Goal: Use online tool/utility: Utilize a website feature to perform a specific function

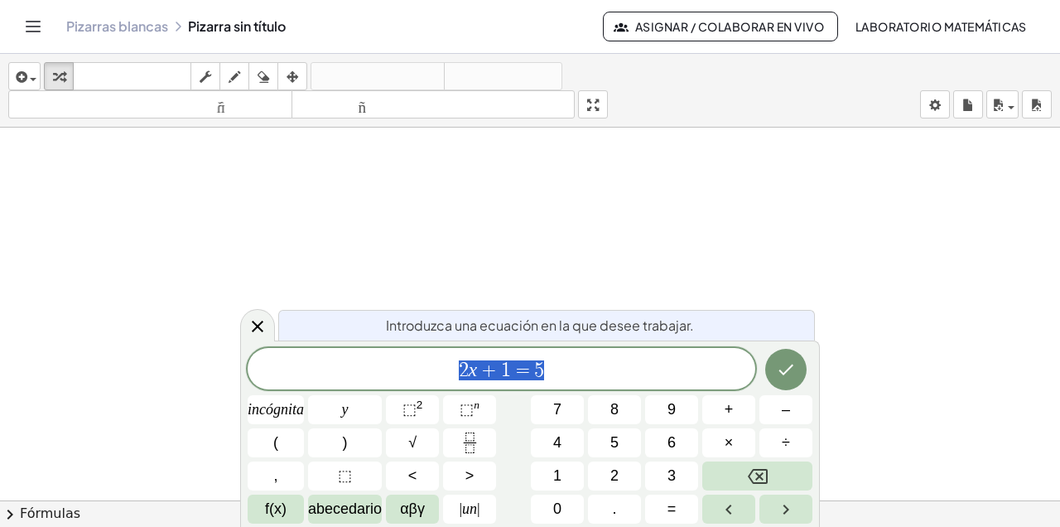
click at [474, 443] on icon "Fracción" at bounding box center [470, 442] width 21 height 21
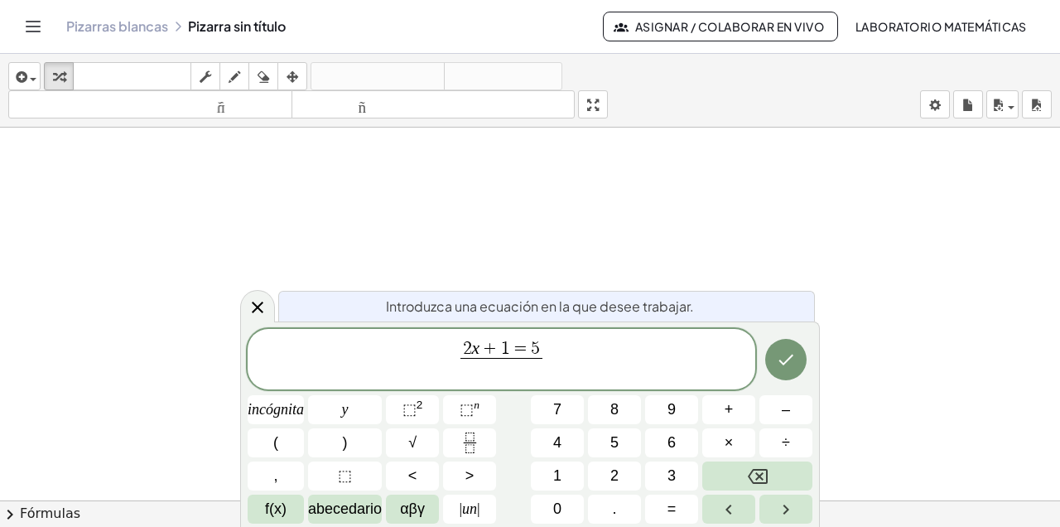
click at [670, 473] on font "3" at bounding box center [672, 475] width 8 height 17
click at [509, 350] on span "1" at bounding box center [505, 349] width 9 height 18
click at [755, 470] on icon "Retroceso" at bounding box center [758, 476] width 20 height 15
click at [547, 356] on span "2 x + ​ = 5 3 ​" at bounding box center [502, 361] width 508 height 44
click at [673, 473] on font "=" at bounding box center [672, 508] width 9 height 17
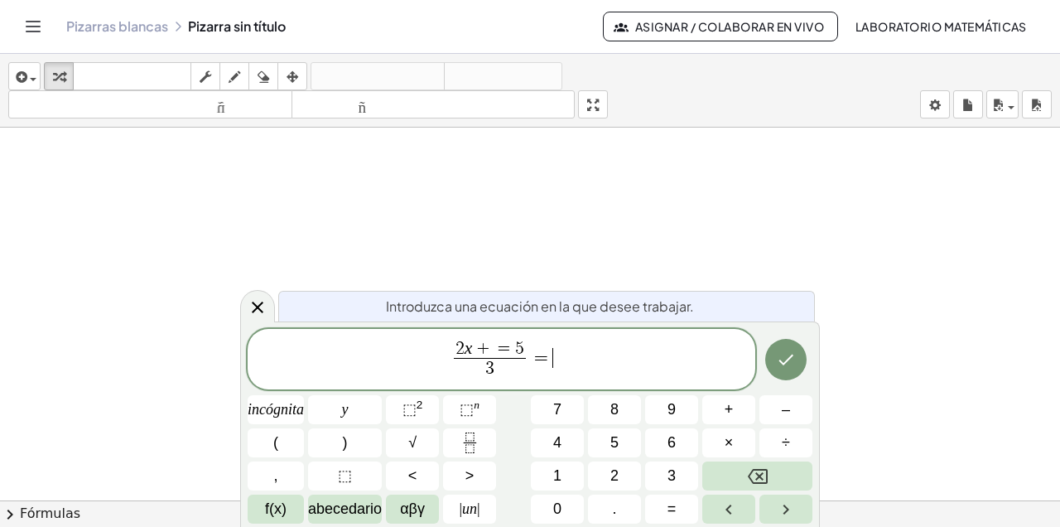
click at [616, 441] on font "5" at bounding box center [614, 442] width 8 height 17
click at [523, 351] on span "2 x + = 5 3 ​" at bounding box center [485, 360] width 80 height 41
click at [516, 349] on span "5" at bounding box center [514, 349] width 9 height 18
click at [505, 348] on span "=" at bounding box center [500, 349] width 22 height 18
click at [751, 468] on icon "Retroceso" at bounding box center [758, 476] width 20 height 20
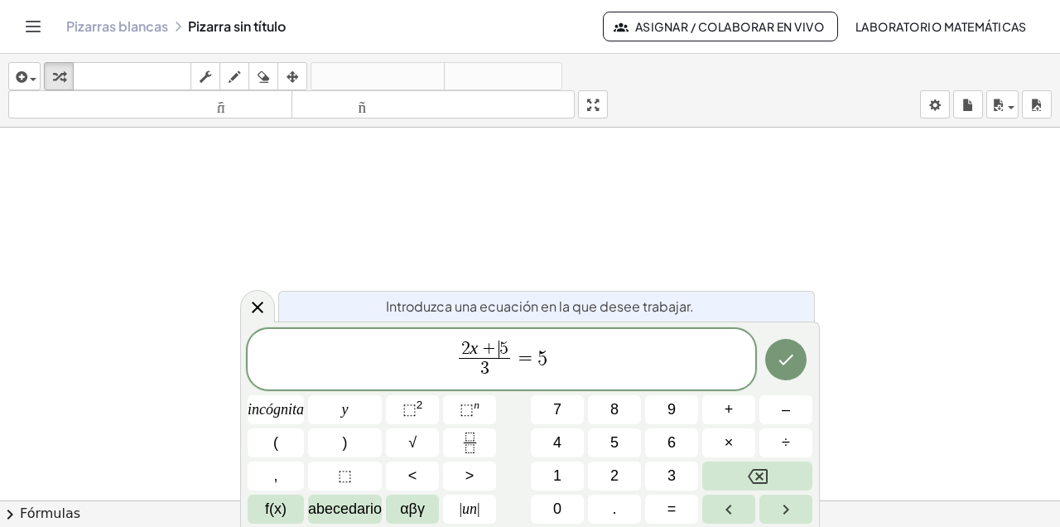
click at [750, 473] on icon "Retroceso" at bounding box center [758, 476] width 20 height 15
click at [729, 417] on font "+" at bounding box center [729, 409] width 9 height 17
click at [561, 442] on font "4" at bounding box center [557, 442] width 8 height 17
click at [514, 347] on span "2 x + 4 ​ 5" at bounding box center [485, 349] width 60 height 18
click at [760, 473] on icon "Retroceso" at bounding box center [758, 476] width 20 height 15
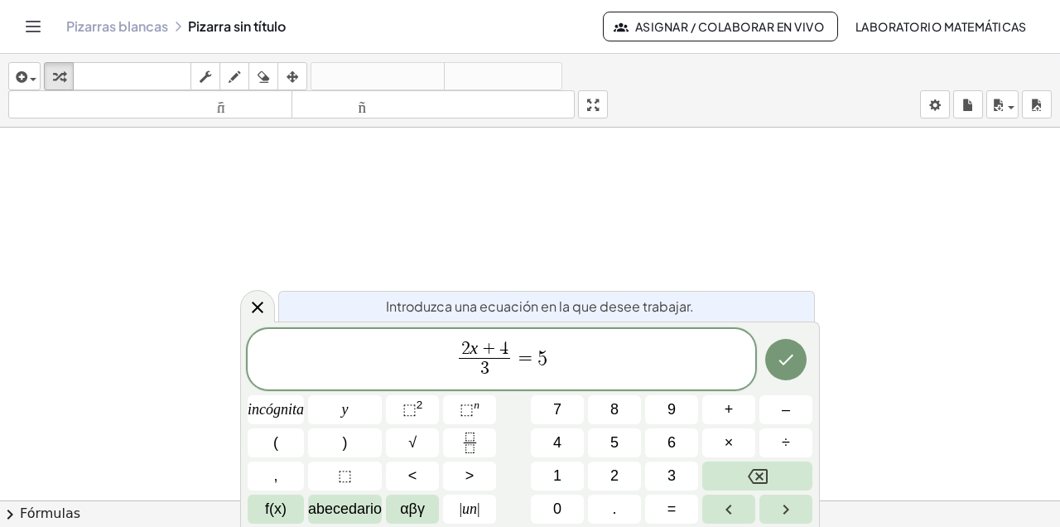
click at [762, 473] on icon "Retroceso" at bounding box center [758, 476] width 20 height 15
click at [670, 473] on font "3" at bounding box center [672, 475] width 8 height 17
click at [776, 364] on button "Hecho" at bounding box center [785, 359] width 41 height 41
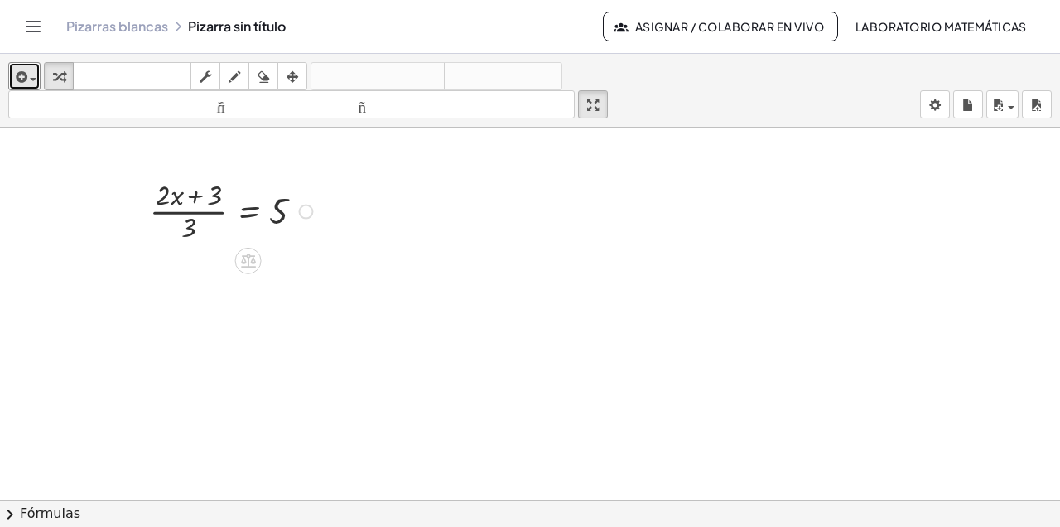
click at [32, 79] on span "button" at bounding box center [33, 79] width 7 height 3
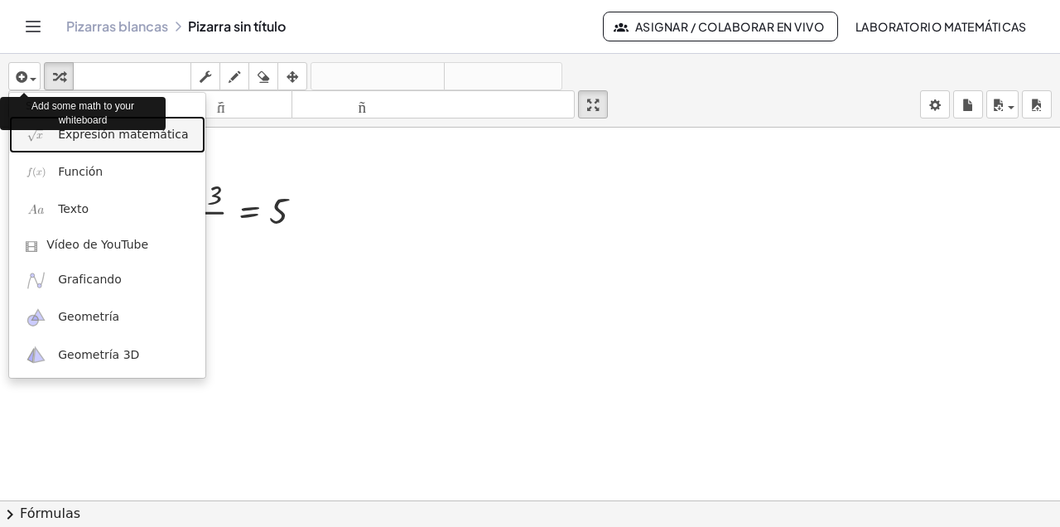
click at [132, 142] on span "Expresión matemática" at bounding box center [123, 135] width 130 height 17
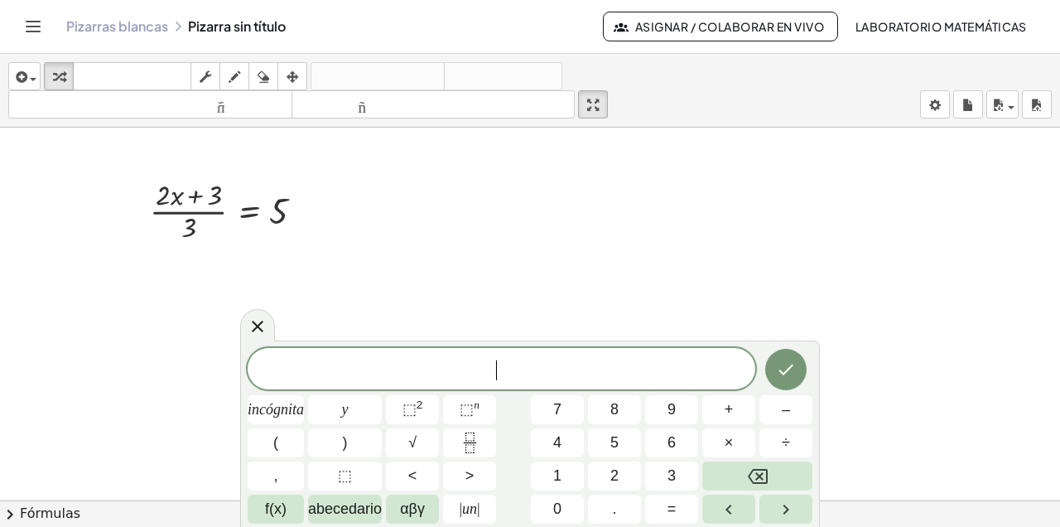
click at [288, 411] on font "incógnita" at bounding box center [276, 409] width 56 height 17
click at [733, 413] on font "+" at bounding box center [729, 409] width 9 height 17
click at [625, 443] on button "5" at bounding box center [614, 442] width 53 height 29
click at [677, 473] on font "=" at bounding box center [672, 508] width 9 height 17
click at [675, 445] on font "6" at bounding box center [672, 442] width 8 height 17
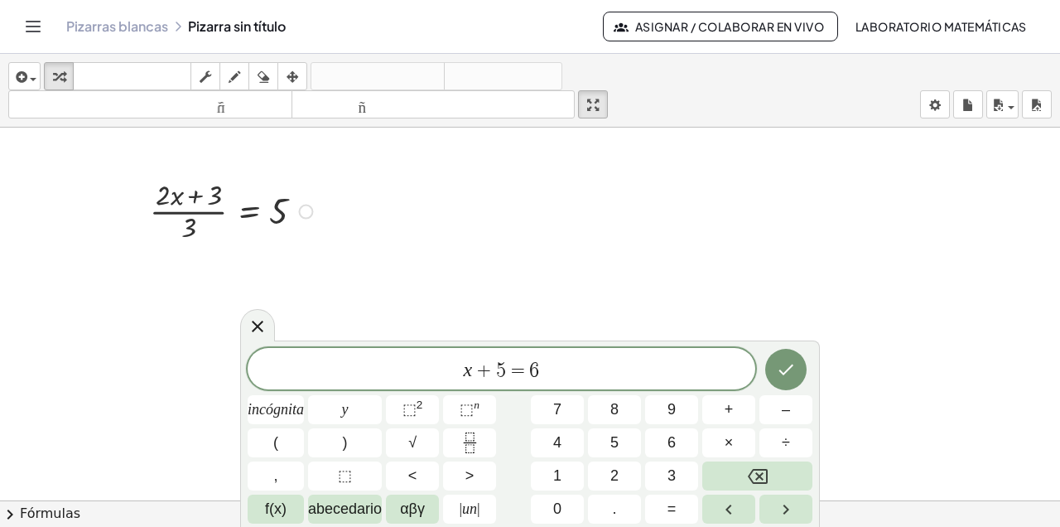
click at [779, 373] on icon "Hecho" at bounding box center [786, 369] width 20 height 20
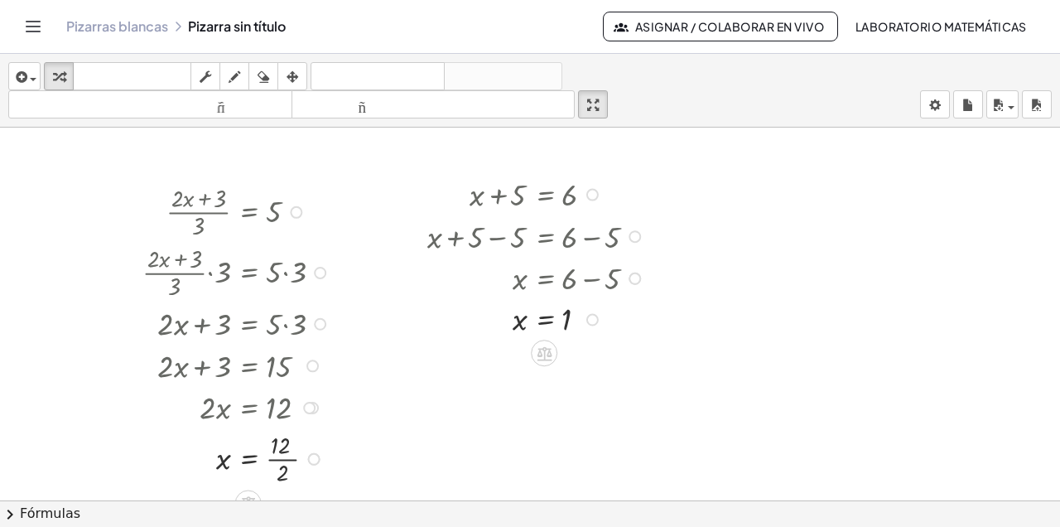
click at [285, 459] on div at bounding box center [238, 457] width 209 height 60
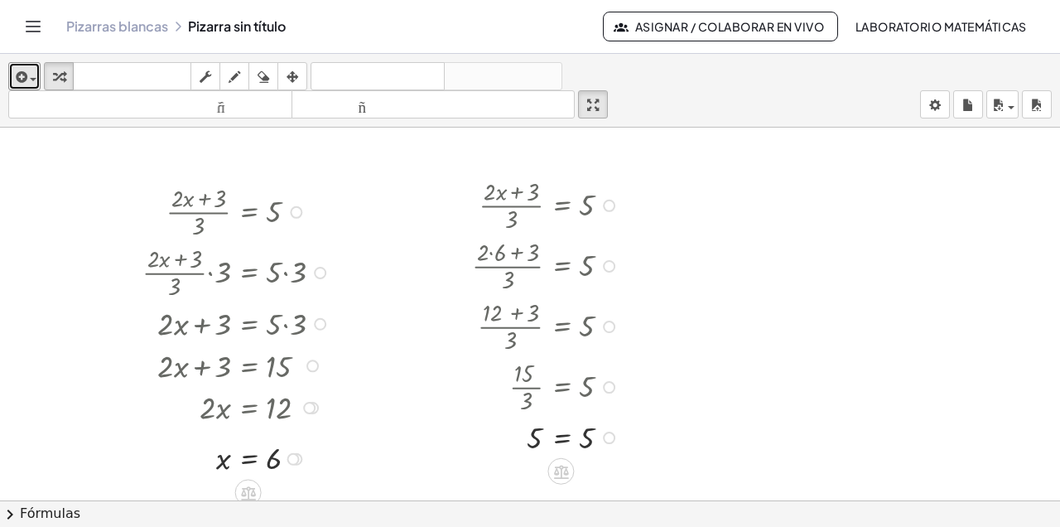
click at [31, 79] on span "button" at bounding box center [33, 79] width 7 height 3
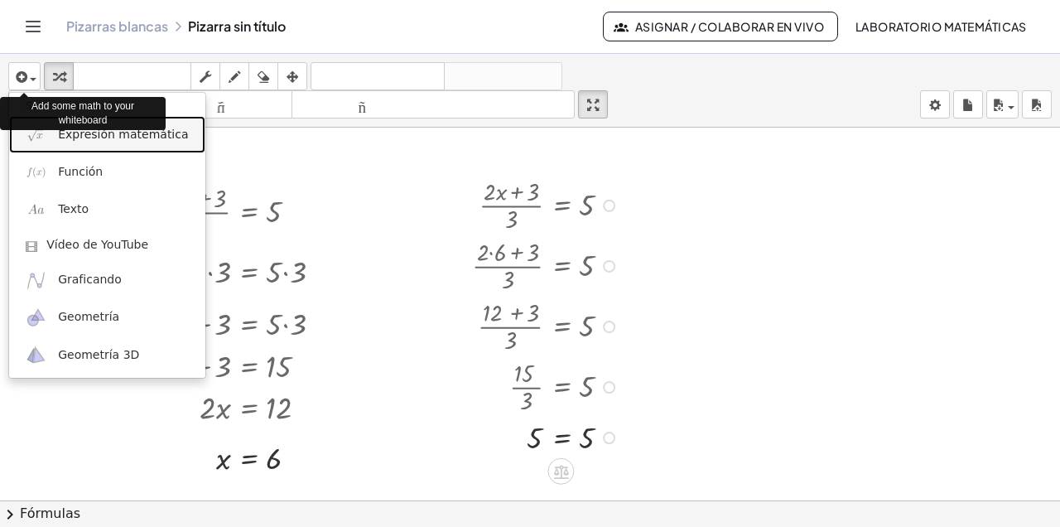
click at [84, 142] on span "Expresión matemática" at bounding box center [123, 135] width 130 height 17
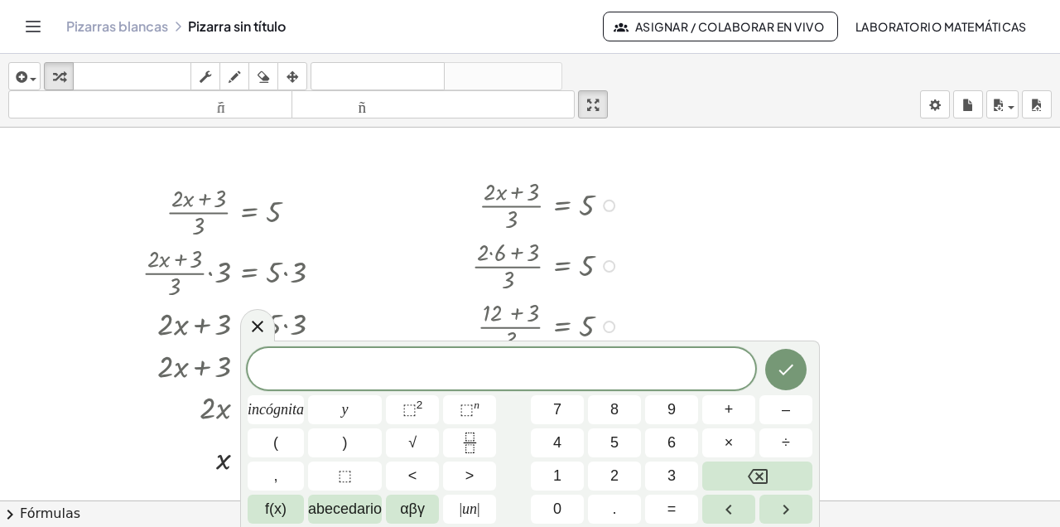
click at [289, 408] on font "incógnita" at bounding box center [276, 409] width 56 height 17
click at [677, 473] on font "=" at bounding box center [672, 508] width 9 height 17
click at [664, 411] on button "9" at bounding box center [671, 409] width 53 height 29
click at [781, 373] on icon "Hecho" at bounding box center [786, 369] width 20 height 20
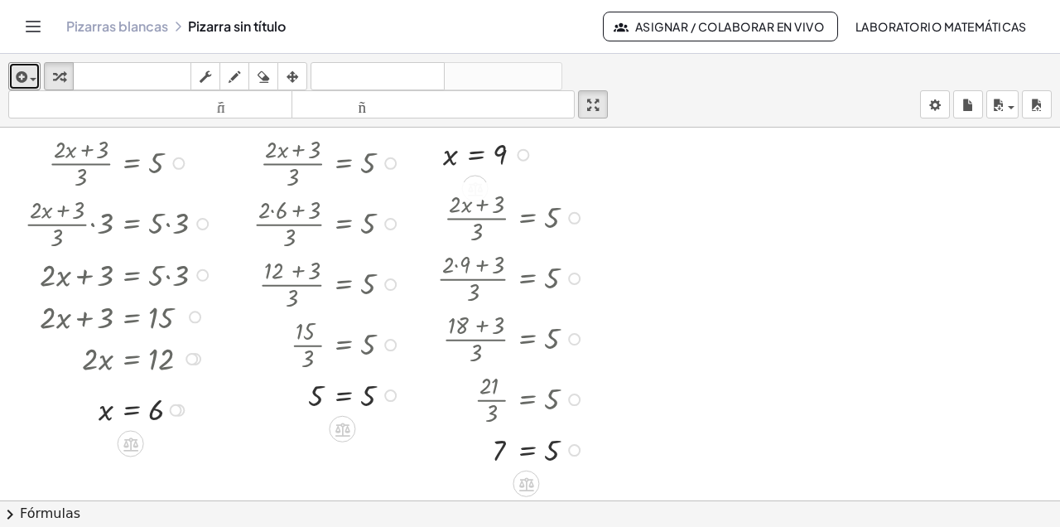
click at [25, 80] on icon "button" at bounding box center [19, 77] width 15 height 20
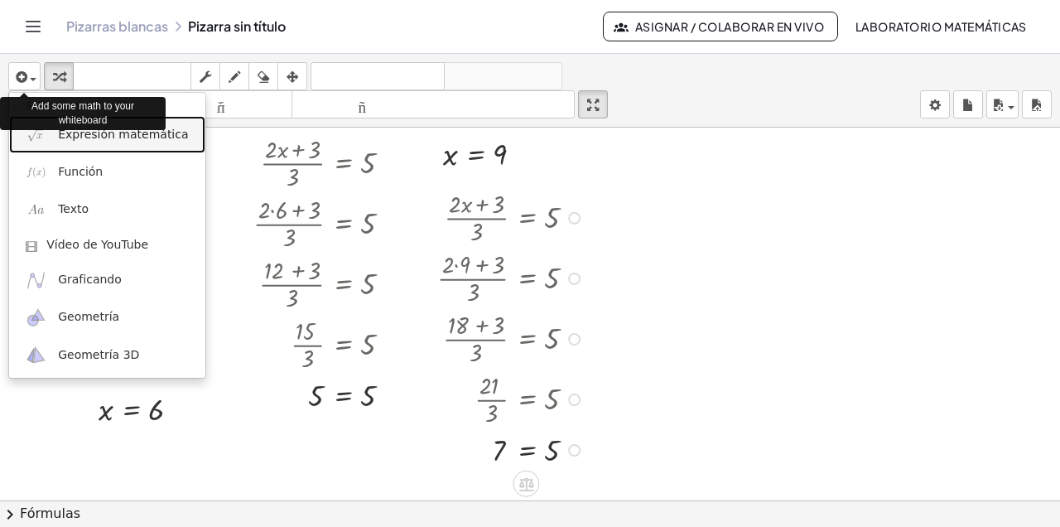
click at [100, 142] on span "Expresión matemática" at bounding box center [123, 135] width 130 height 17
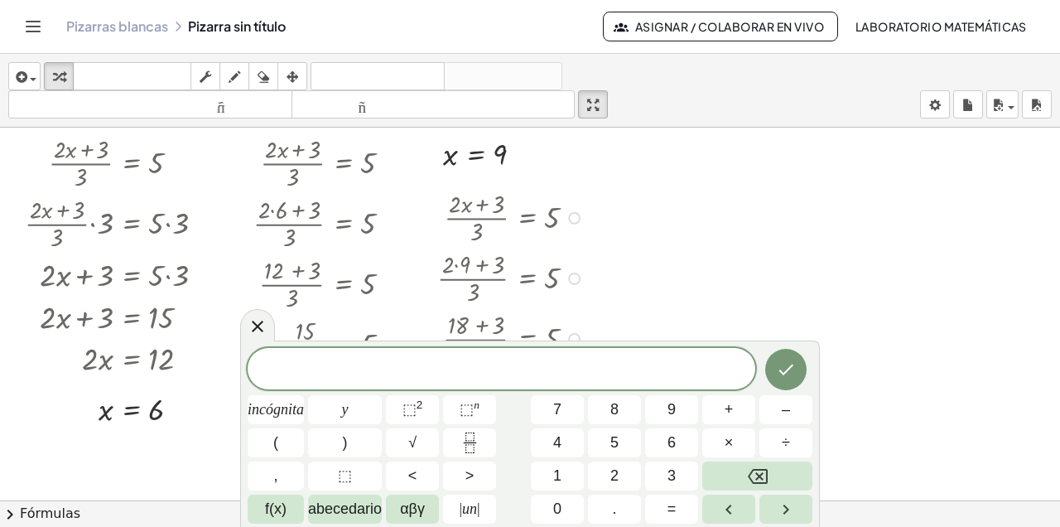
click at [299, 409] on font "incógnita" at bounding box center [276, 409] width 56 height 17
click at [786, 409] on font "–" at bounding box center [786, 409] width 8 height 17
click at [682, 473] on button "3" at bounding box center [671, 475] width 53 height 29
click at [475, 441] on icon "Fracción" at bounding box center [470, 442] width 21 height 21
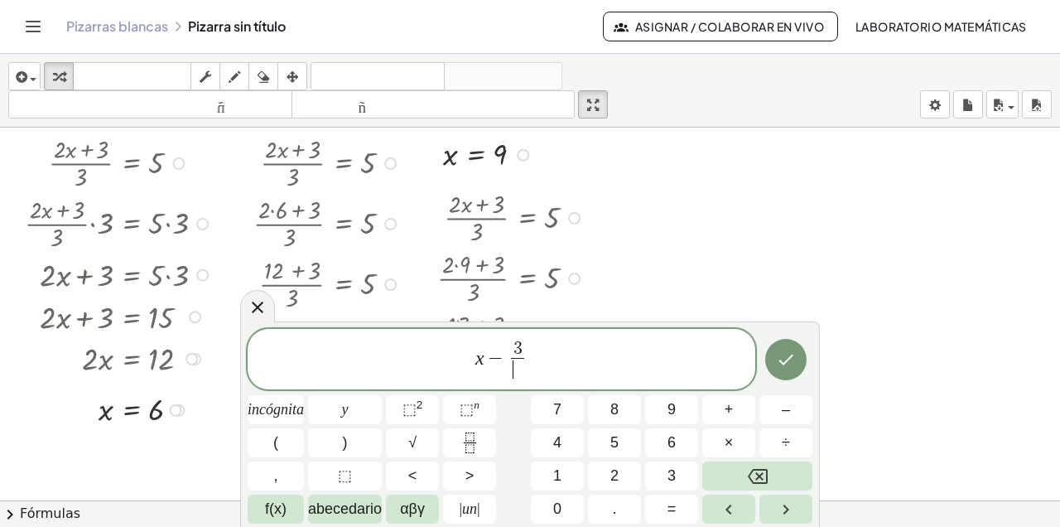
click at [759, 473] on icon "Retroceso" at bounding box center [758, 476] width 20 height 15
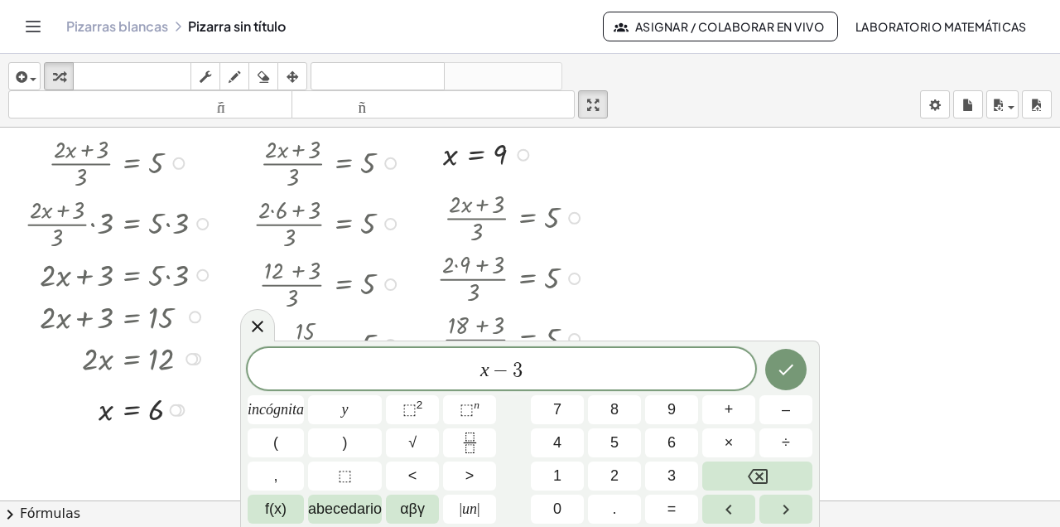
click at [757, 473] on icon "Retroceso" at bounding box center [758, 476] width 20 height 20
click at [755, 473] on icon "Retroceso" at bounding box center [758, 476] width 20 height 20
click at [304, 412] on font "incógnita" at bounding box center [276, 409] width 56 height 17
click at [477, 441] on icon "Fracción" at bounding box center [470, 442] width 21 height 21
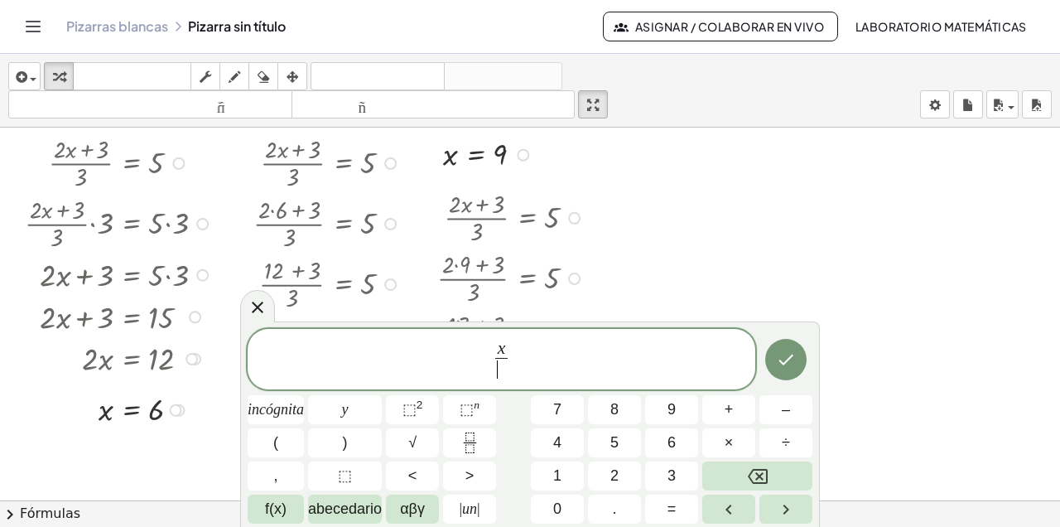
click at [509, 349] on span "x ​ ​" at bounding box center [501, 360] width 19 height 41
click at [686, 473] on button "3" at bounding box center [671, 475] width 53 height 29
click at [509, 350] on span "x 3 ​ ​" at bounding box center [502, 360] width 20 height 41
click at [507, 347] on span "x" at bounding box center [501, 349] width 12 height 18
click at [780, 413] on button "–" at bounding box center [786, 409] width 53 height 29
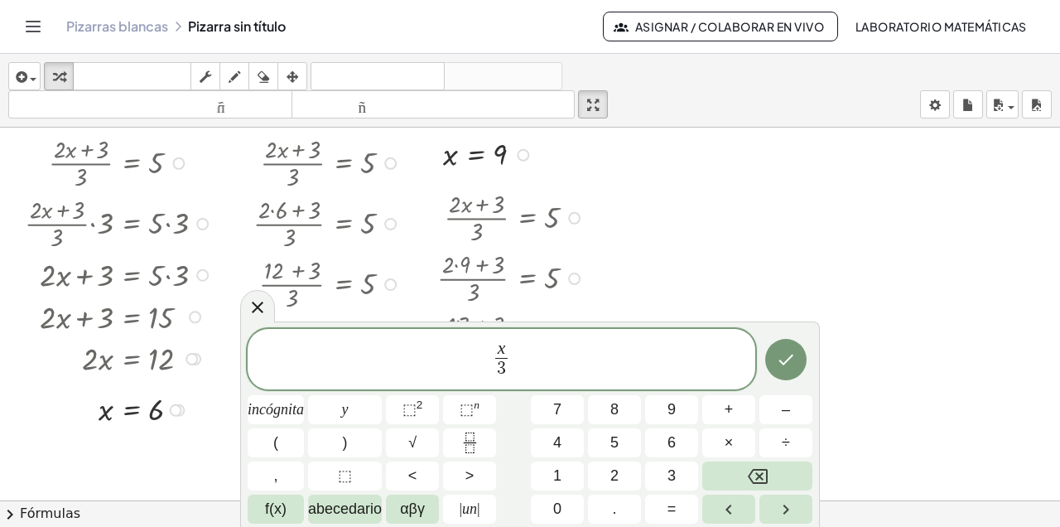
click at [682, 473] on button "3" at bounding box center [671, 475] width 53 height 29
click at [534, 357] on span "x − 3 ​ 3 ​" at bounding box center [502, 361] width 508 height 44
click at [784, 412] on font "–" at bounding box center [786, 409] width 8 height 17
click at [627, 446] on button "5" at bounding box center [614, 442] width 53 height 29
click at [678, 473] on button "=" at bounding box center [671, 509] width 53 height 29
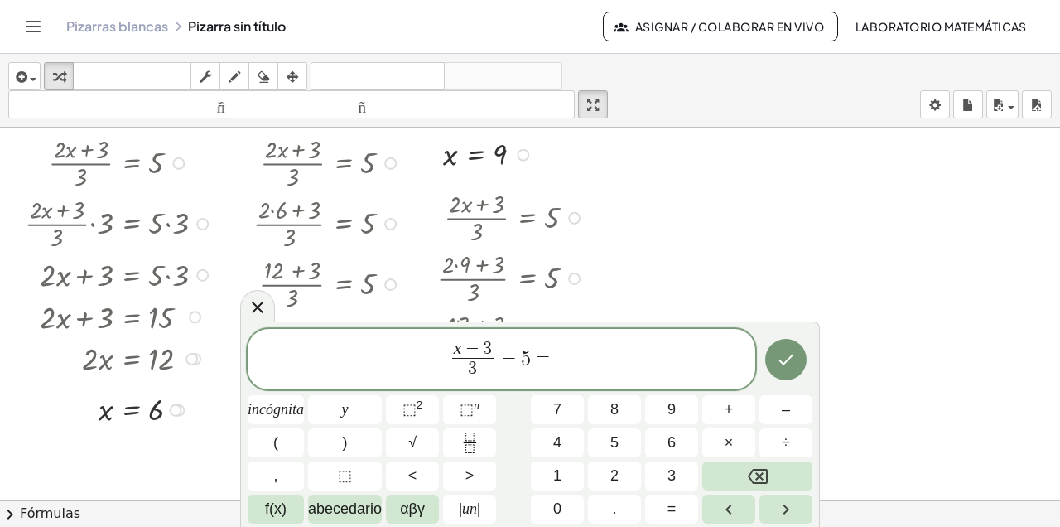
click at [575, 473] on button "0" at bounding box center [557, 509] width 53 height 29
click at [789, 364] on icon "Hecho" at bounding box center [786, 360] width 20 height 20
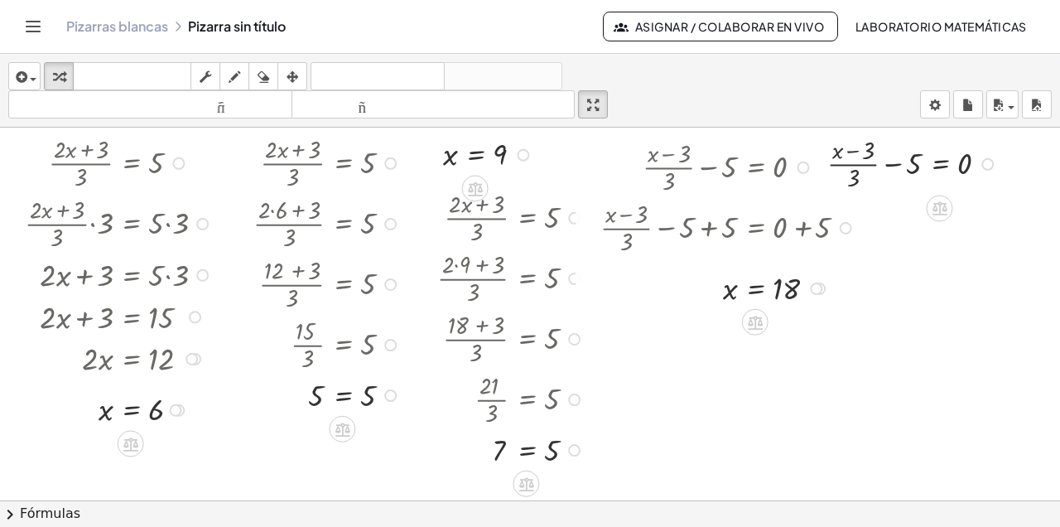
click at [228, 113] on icon "tamaño_del_formato" at bounding box center [150, 105] width 276 height 20
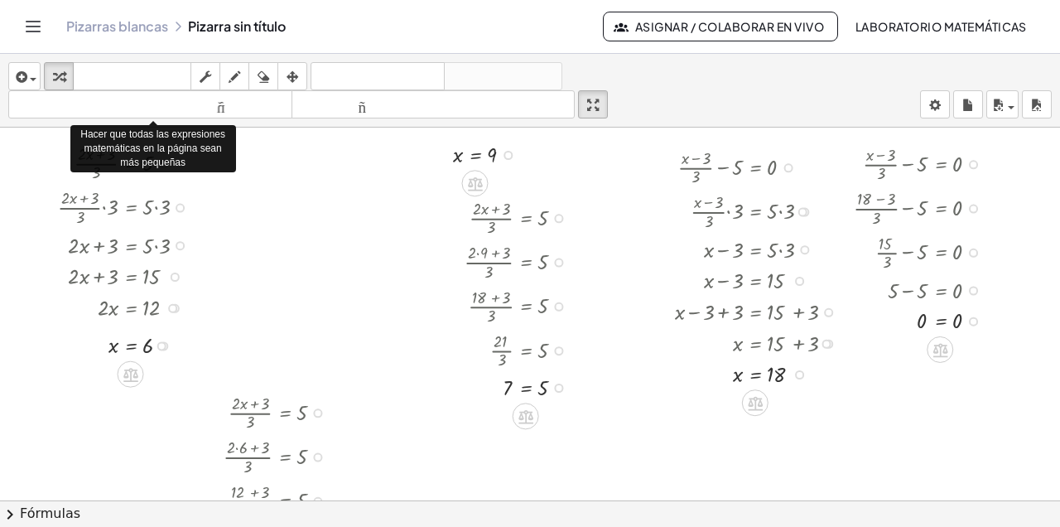
click at [32, 28] on icon "Cambiar navegación" at bounding box center [33, 27] width 20 height 20
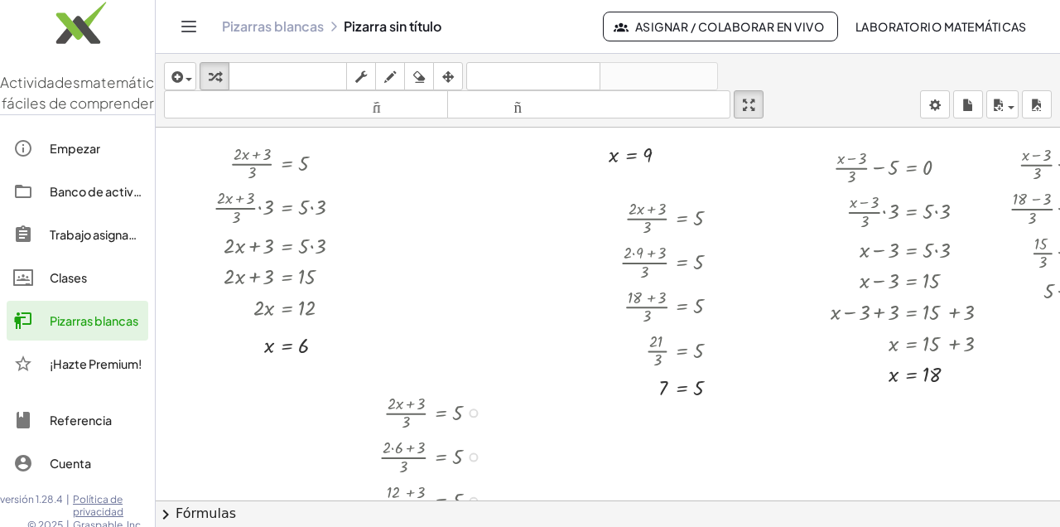
click at [70, 156] on font "Empezar" at bounding box center [75, 148] width 51 height 15
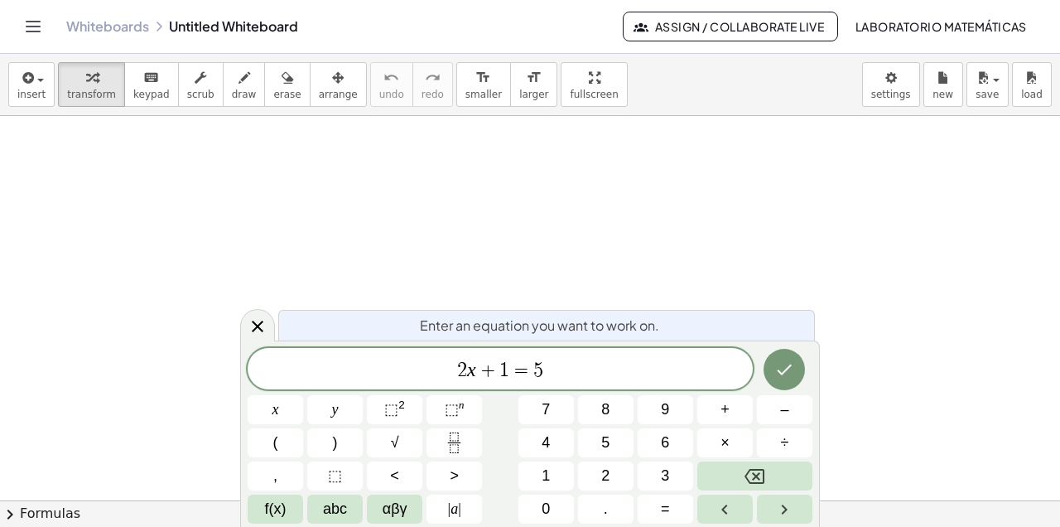
click at [570, 93] on span "fullscreen" at bounding box center [594, 95] width 48 height 12
click at [552, 371] on span "2 x + 1 = 5" at bounding box center [500, 370] width 505 height 23
click at [759, 470] on icon "Backspace" at bounding box center [755, 476] width 20 height 20
click at [757, 474] on icon "Backspace" at bounding box center [755, 476] width 20 height 15
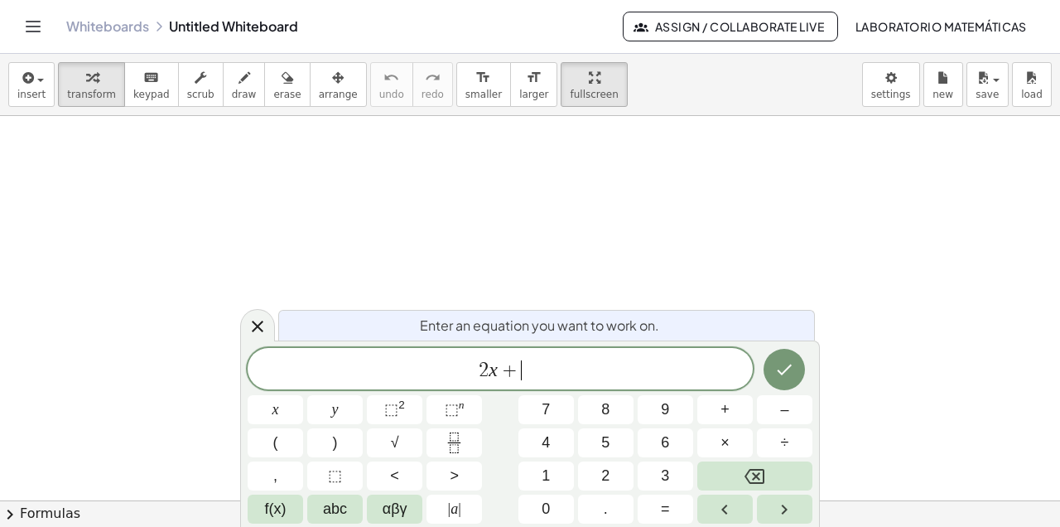
click at [750, 474] on icon "Backspace" at bounding box center [755, 476] width 20 height 20
click at [782, 410] on span "–" at bounding box center [784, 409] width 8 height 22
click at [750, 474] on icon "Backspace" at bounding box center [755, 476] width 20 height 20
click at [730, 413] on button "+" at bounding box center [724, 409] width 55 height 29
click at [665, 470] on span "3" at bounding box center [665, 476] width 8 height 22
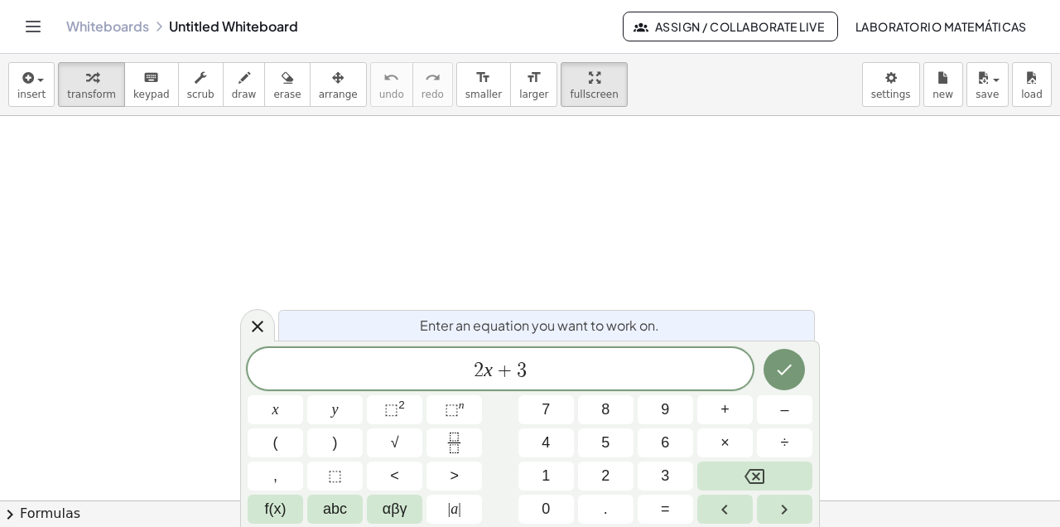
click at [755, 478] on icon "Backspace" at bounding box center [755, 476] width 20 height 15
click at [451, 444] on icon "Fraction" at bounding box center [454, 442] width 21 height 21
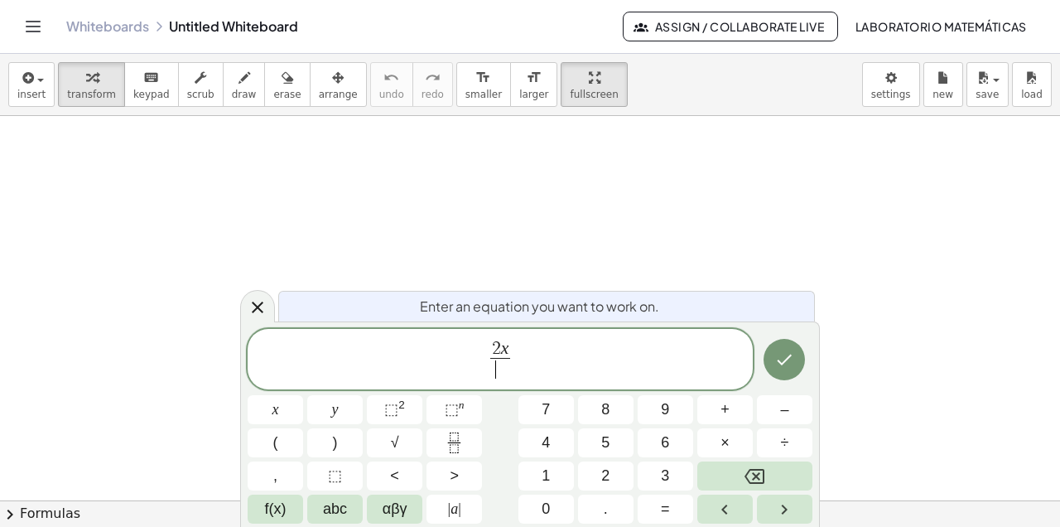
click at [665, 476] on span "3" at bounding box center [665, 476] width 8 height 22
click at [517, 348] on span "2 x 3 ​ ​" at bounding box center [500, 361] width 505 height 44
click at [507, 369] on span "3" at bounding box center [500, 369] width 21 height 22
click at [756, 475] on icon "Backspace" at bounding box center [755, 476] width 20 height 15
click at [613, 442] on button "5" at bounding box center [605, 442] width 55 height 29
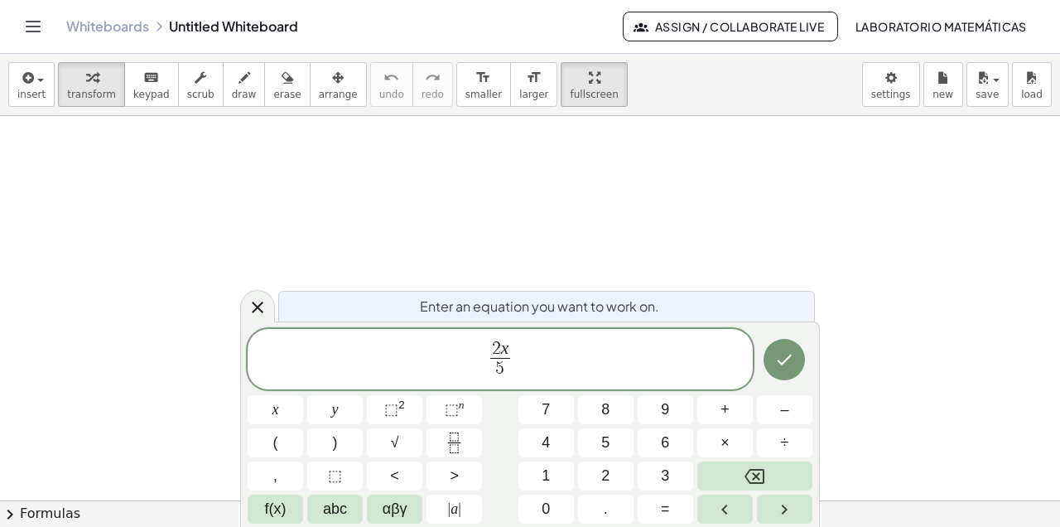
click at [519, 349] on span "2 x 5 ​ ​" at bounding box center [500, 361] width 505 height 44
click at [509, 345] on span "2 x" at bounding box center [500, 349] width 21 height 18
click at [783, 411] on span "–" at bounding box center [784, 409] width 8 height 22
click at [555, 415] on button "7" at bounding box center [546, 409] width 55 height 29
click at [538, 361] on span "2 x − 7 ​ 5 ​" at bounding box center [500, 361] width 505 height 44
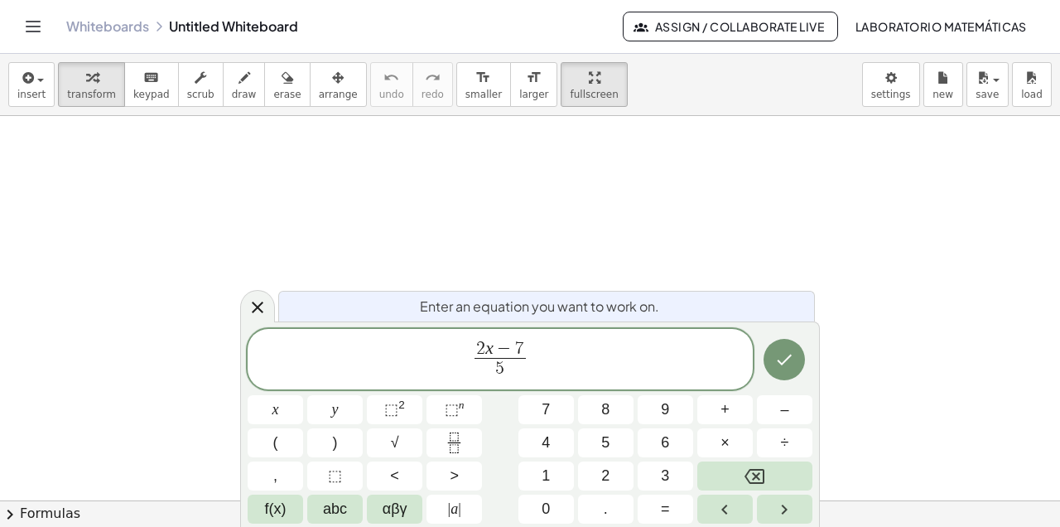
click at [667, 509] on span "=" at bounding box center [665, 509] width 9 height 22
click at [511, 348] on span "7" at bounding box center [507, 349] width 9 height 18
click at [758, 474] on icon "Backspace" at bounding box center [755, 476] width 20 height 15
click at [618, 408] on button "8" at bounding box center [605, 409] width 55 height 29
click at [539, 358] on span "=" at bounding box center [530, 358] width 24 height 20
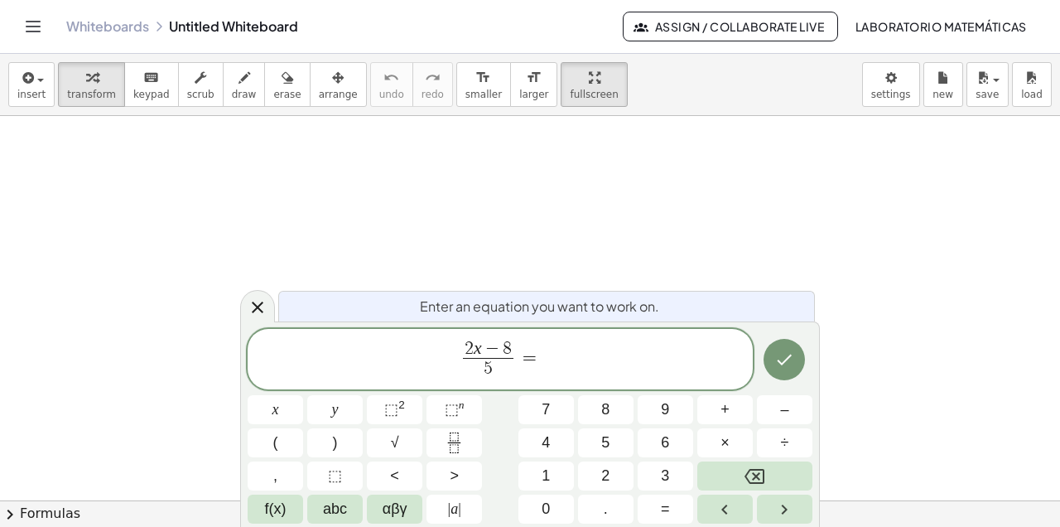
click at [514, 350] on span "2 x − 8" at bounding box center [488, 349] width 51 height 18
click at [761, 477] on icon "Backspace" at bounding box center [755, 476] width 20 height 20
click at [551, 475] on button "1" at bounding box center [546, 475] width 55 height 29
click at [551, 509] on button "0" at bounding box center [546, 509] width 55 height 29
click at [550, 358] on span "2 x − 1 0 ​ 5 ​ =" at bounding box center [500, 361] width 505 height 44
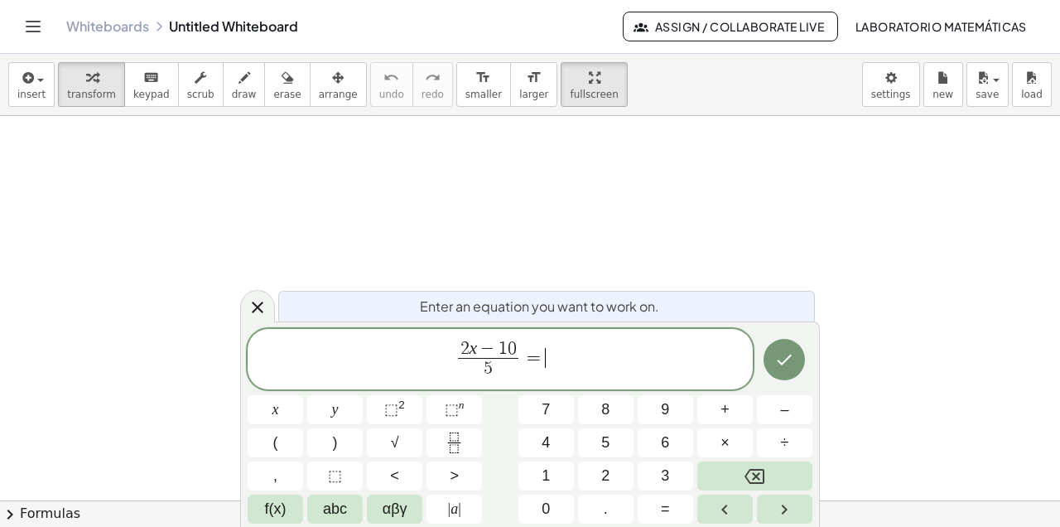
click at [551, 441] on button "4" at bounding box center [546, 442] width 55 height 29
click at [779, 362] on icon "Done" at bounding box center [784, 360] width 20 height 20
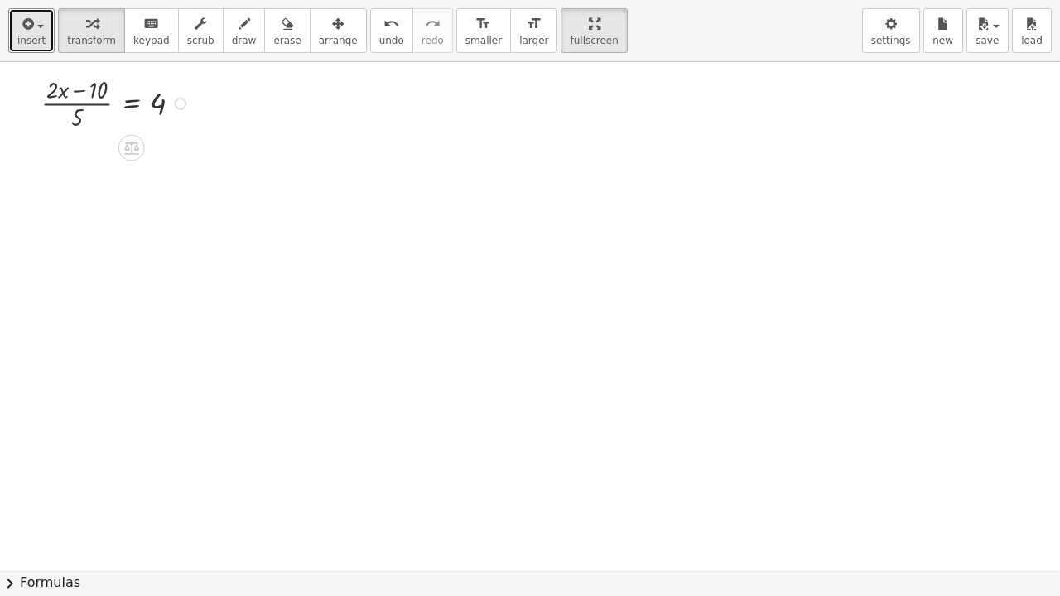
click at [31, 36] on span "insert" at bounding box center [31, 41] width 28 height 12
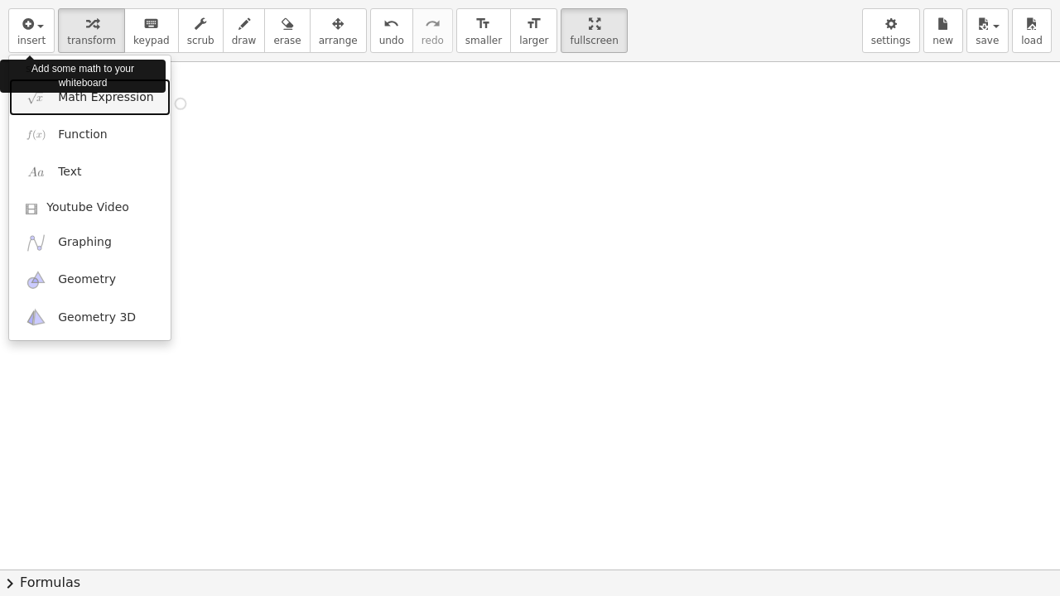
click at [74, 103] on span "Math Expression" at bounding box center [105, 97] width 95 height 17
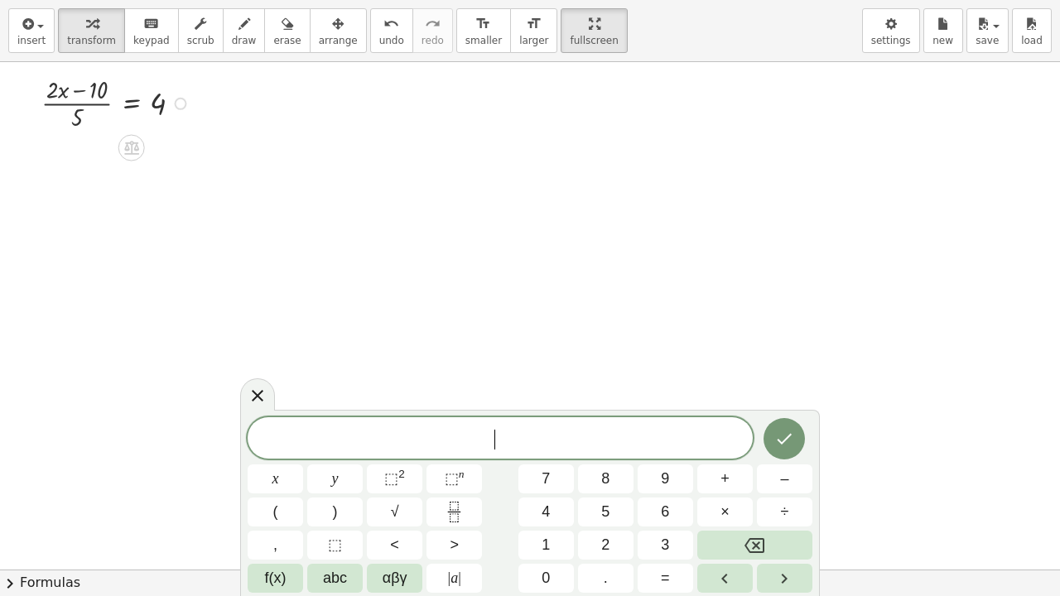
click at [666, 526] on span "3" at bounding box center [665, 545] width 8 height 22
click at [279, 484] on button "x" at bounding box center [275, 479] width 55 height 29
click at [786, 483] on span "–" at bounding box center [784, 479] width 8 height 22
click at [555, 484] on button "7" at bounding box center [546, 479] width 55 height 29
click at [758, 526] on icon "Backspace" at bounding box center [755, 545] width 20 height 15
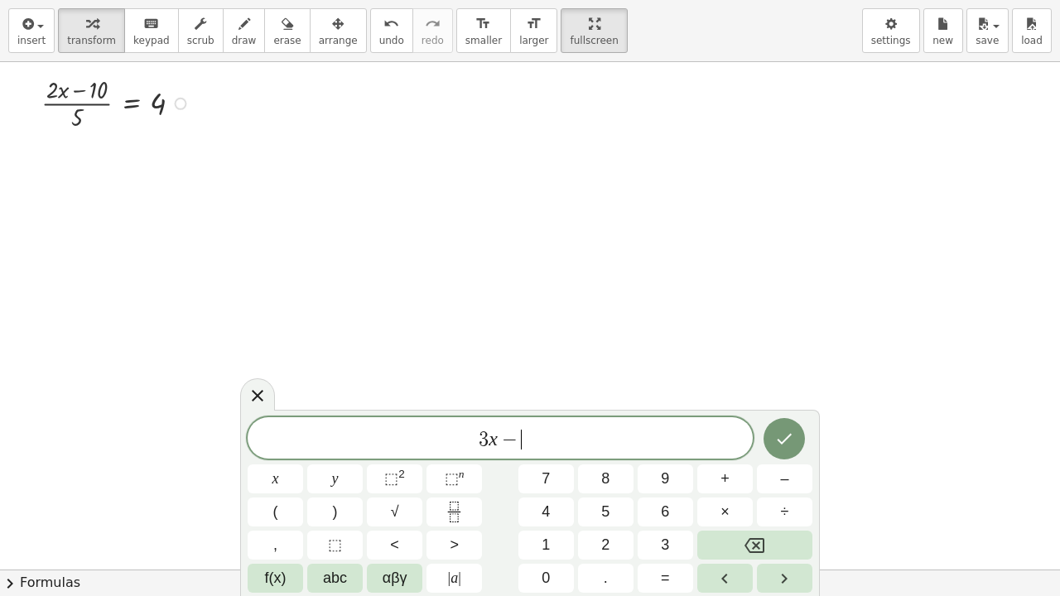
click at [755, 526] on icon "Backspace" at bounding box center [755, 545] width 20 height 15
click at [451, 509] on icon "Fraction" at bounding box center [454, 512] width 21 height 21
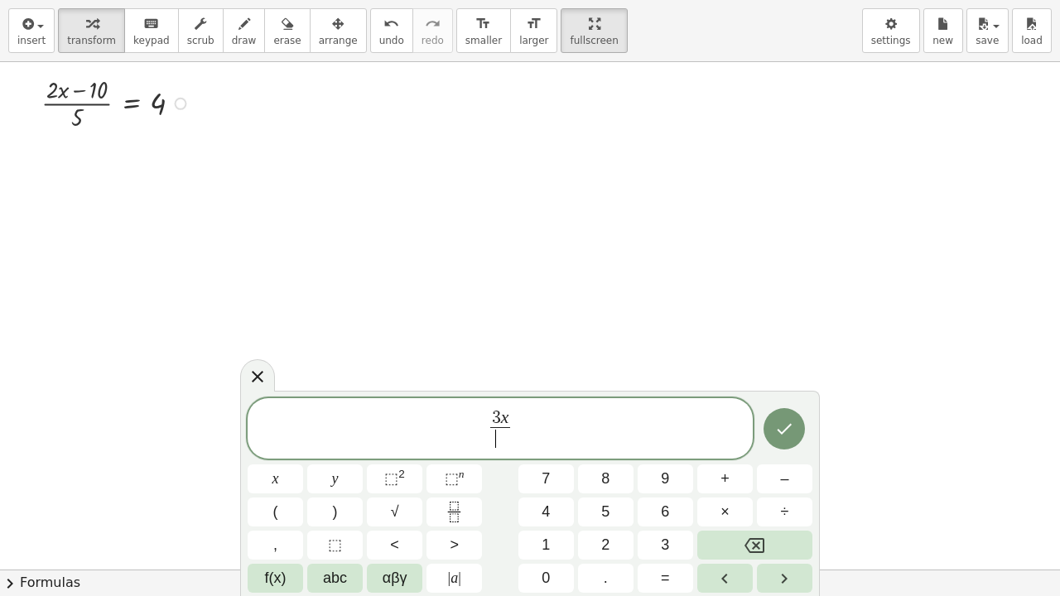
click at [557, 476] on button "7" at bounding box center [546, 479] width 55 height 29
click at [514, 416] on span "3 x 7 ​ ​" at bounding box center [500, 430] width 28 height 41
click at [511, 416] on span "3 x 7 ​" at bounding box center [500, 430] width 28 height 41
click at [780, 481] on span "–" at bounding box center [784, 479] width 8 height 22
click at [669, 480] on span "9" at bounding box center [665, 479] width 8 height 22
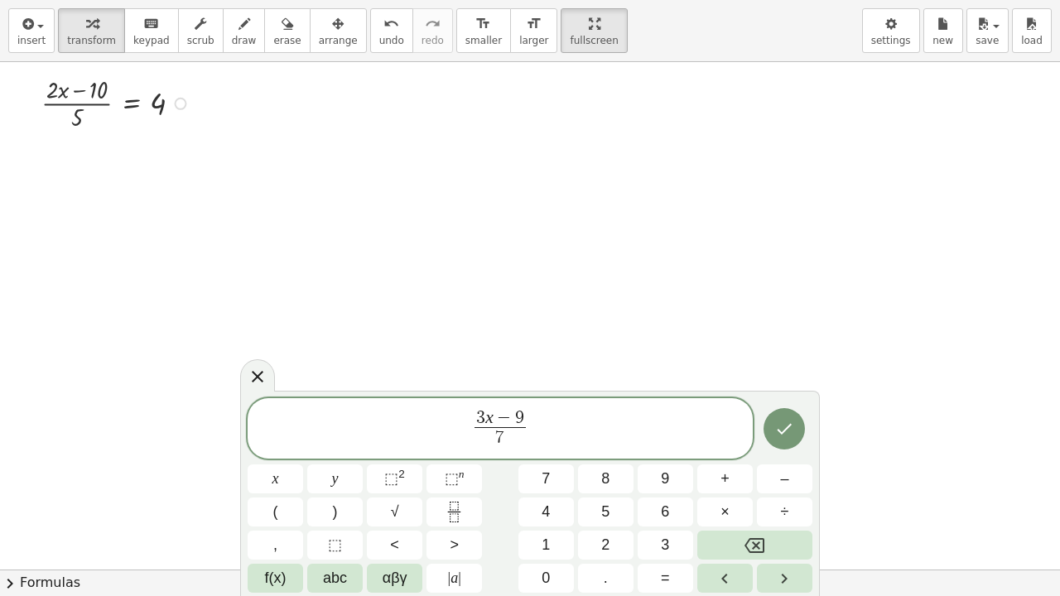
click at [535, 427] on span "3 x − 9 ​ 7 ​" at bounding box center [500, 430] width 505 height 44
click at [673, 526] on button "=" at bounding box center [665, 578] width 55 height 29
click at [675, 526] on button "3" at bounding box center [665, 545] width 55 height 29
click at [784, 427] on icon "Done" at bounding box center [784, 429] width 20 height 20
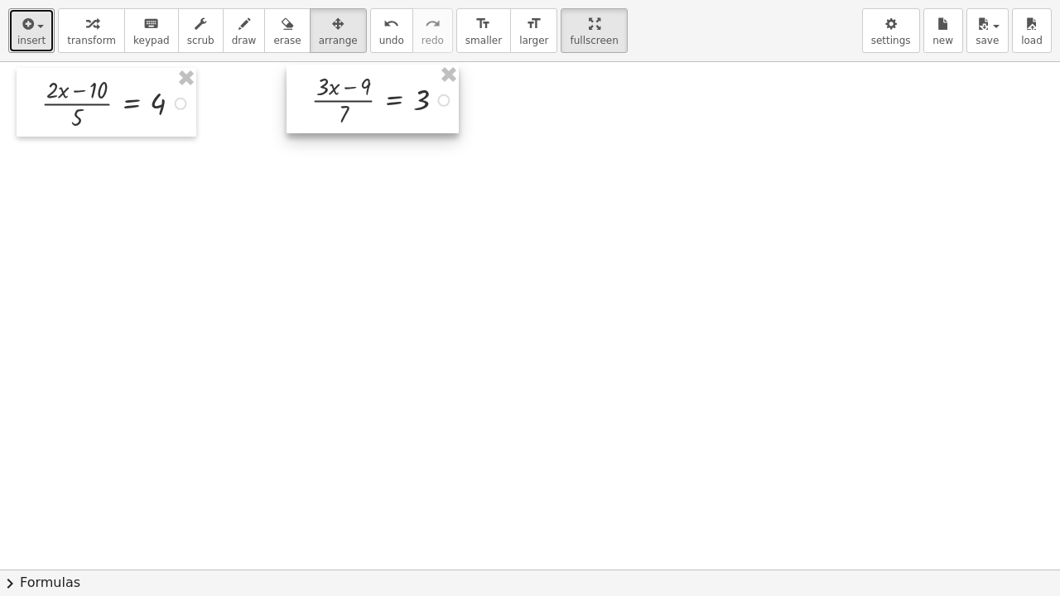
click at [40, 41] on span "insert" at bounding box center [31, 41] width 28 height 12
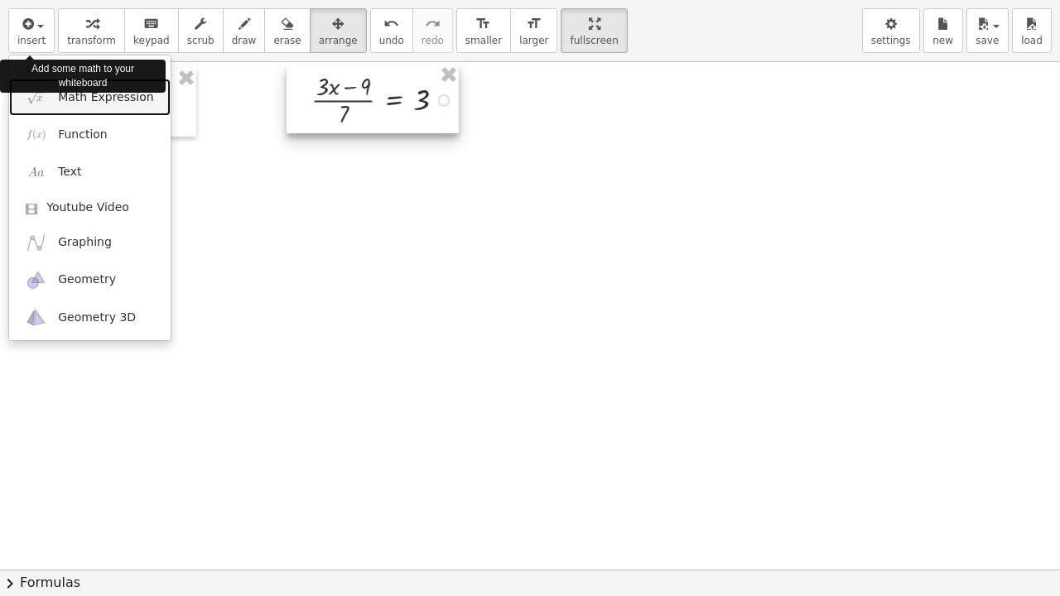
click at [76, 104] on span "Math Expression" at bounding box center [105, 97] width 95 height 17
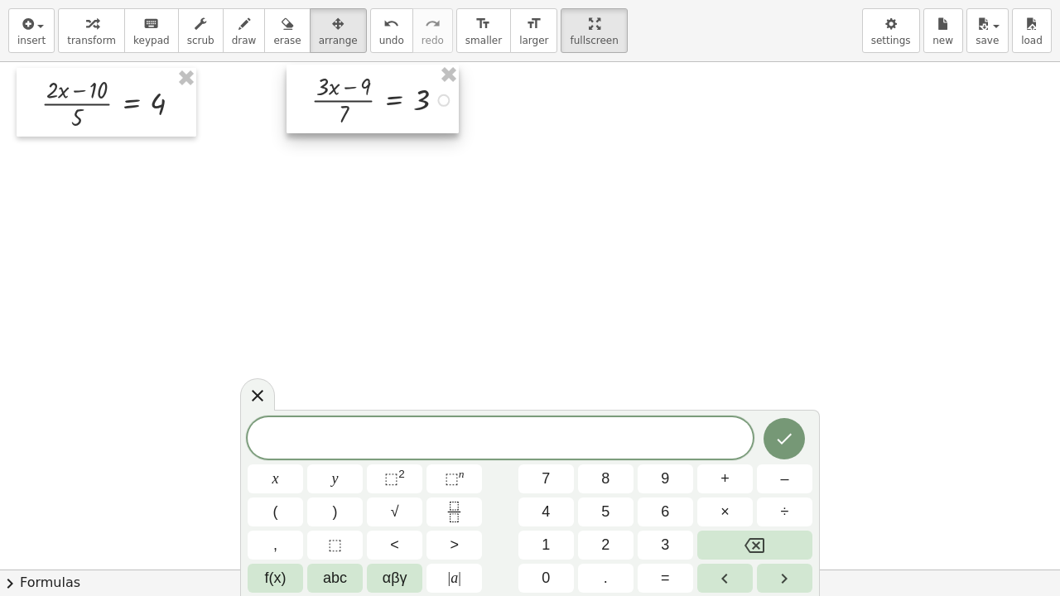
click at [284, 475] on button "x" at bounding box center [275, 479] width 55 height 29
click at [732, 484] on button "+" at bounding box center [724, 479] width 55 height 29
click at [673, 509] on button "6" at bounding box center [665, 512] width 55 height 29
click at [515, 438] on span "6" at bounding box center [517, 440] width 10 height 20
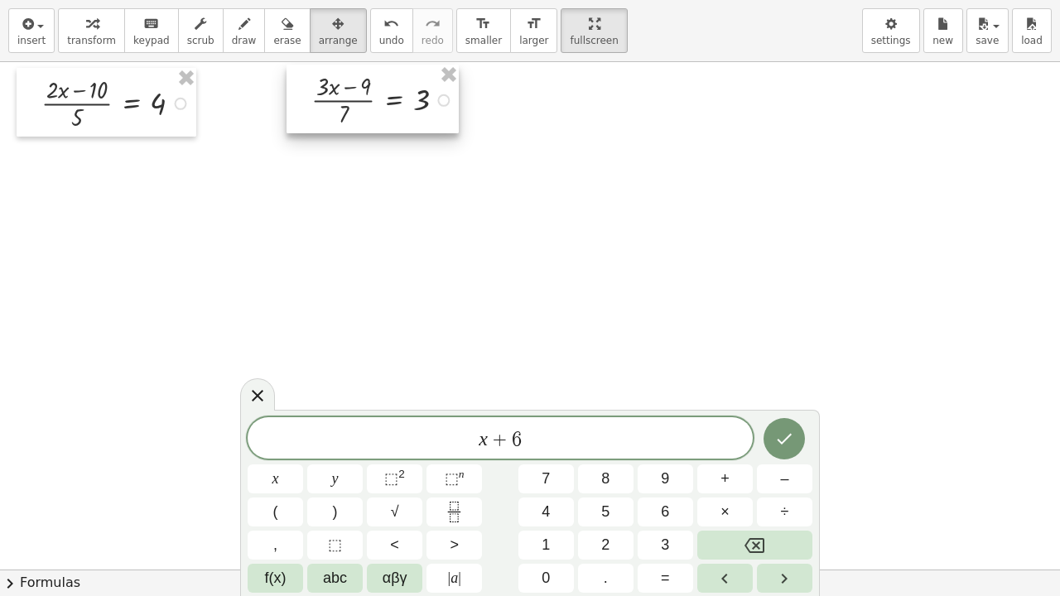
click at [520, 445] on span "6" at bounding box center [517, 440] width 10 height 20
click at [519, 442] on span "6" at bounding box center [517, 440] width 10 height 20
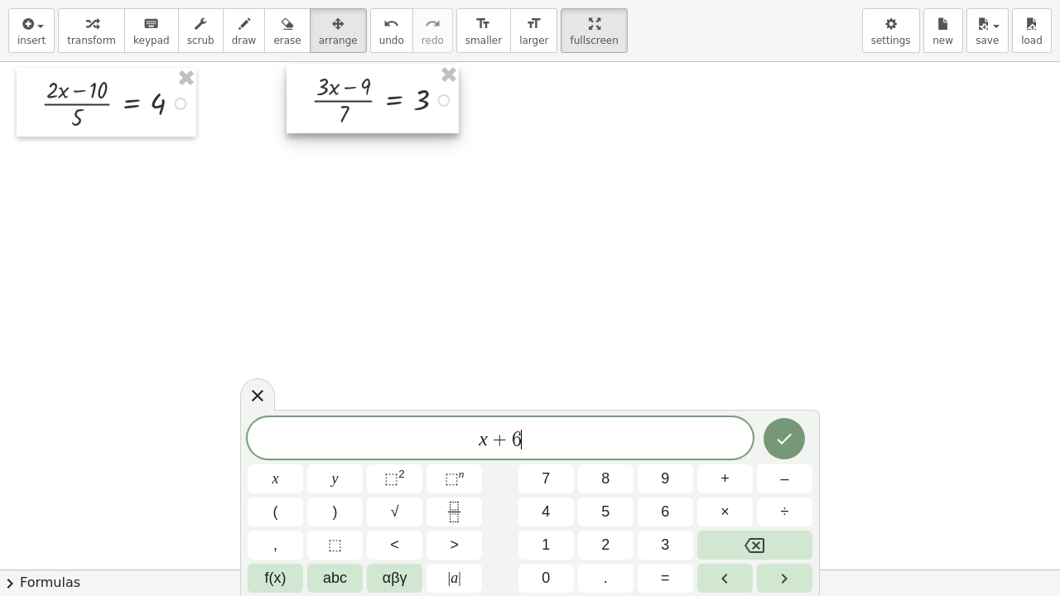
click at [519, 442] on span "6" at bounding box center [517, 440] width 10 height 20
click at [756, 526] on icon "Backspace" at bounding box center [755, 546] width 20 height 20
click at [755, 526] on icon "Backspace" at bounding box center [755, 546] width 20 height 20
click at [457, 511] on icon "Fraction" at bounding box center [454, 512] width 21 height 21
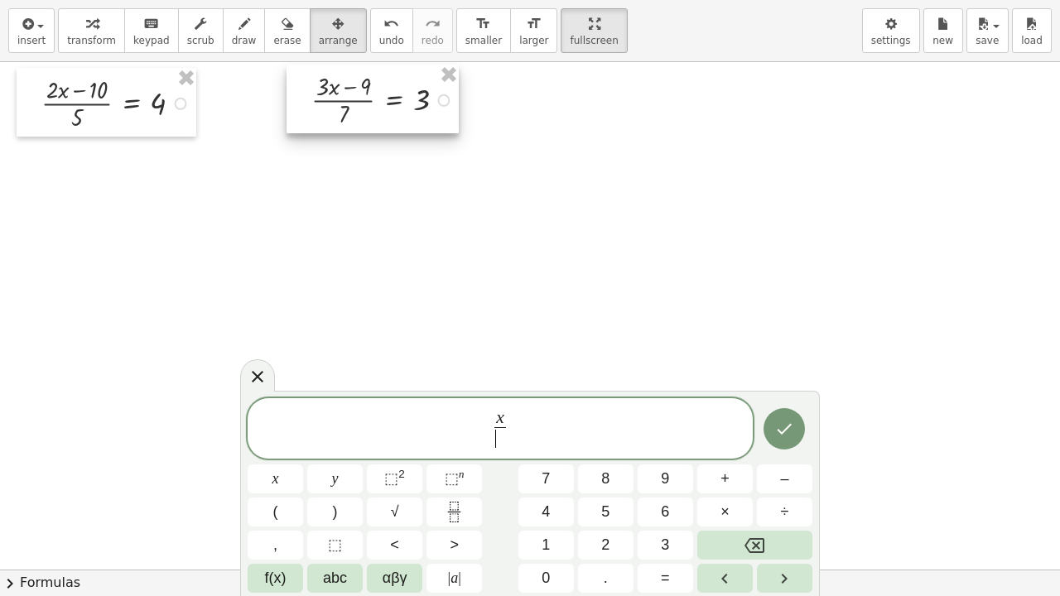
click at [613, 514] on button "5" at bounding box center [605, 512] width 55 height 29
click at [755, 526] on icon "Backspace" at bounding box center [755, 545] width 20 height 15
click at [663, 526] on span "3" at bounding box center [665, 545] width 8 height 22
click at [509, 420] on span "x 3 ​ ​" at bounding box center [500, 430] width 505 height 44
click at [505, 416] on span "x" at bounding box center [500, 419] width 12 height 18
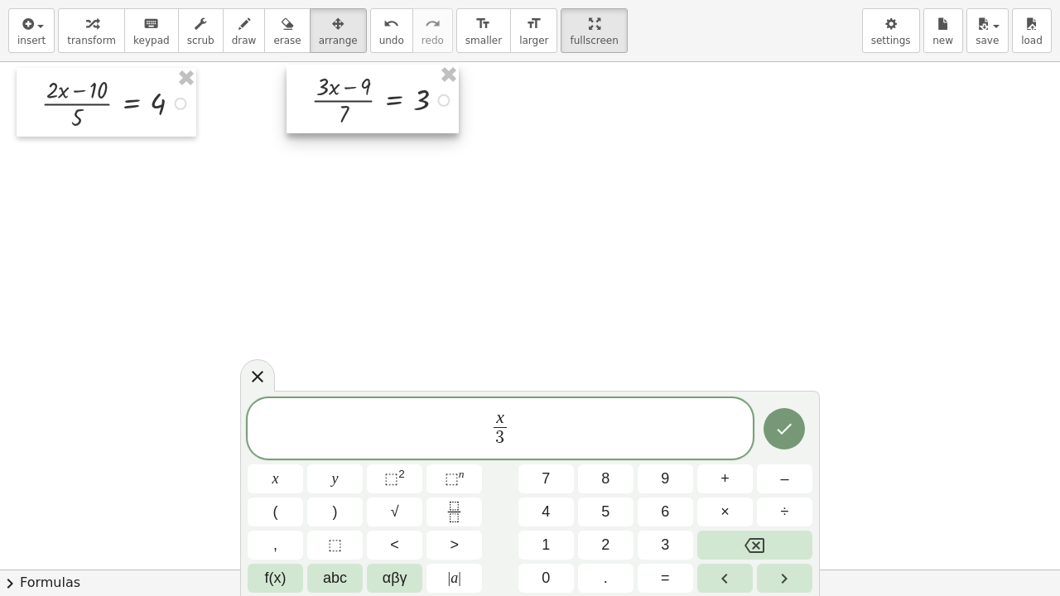
click at [787, 482] on span "–" at bounding box center [784, 479] width 8 height 22
click at [558, 479] on button "7" at bounding box center [546, 479] width 55 height 29
click at [543, 423] on span "x − 7 ​ 3 ​" at bounding box center [500, 430] width 505 height 44
click at [533, 427] on span "x − 7 ​ 3 ​" at bounding box center [500, 430] width 505 height 44
click at [528, 429] on span "x − 7 3 ​ ​" at bounding box center [500, 430] width 505 height 44
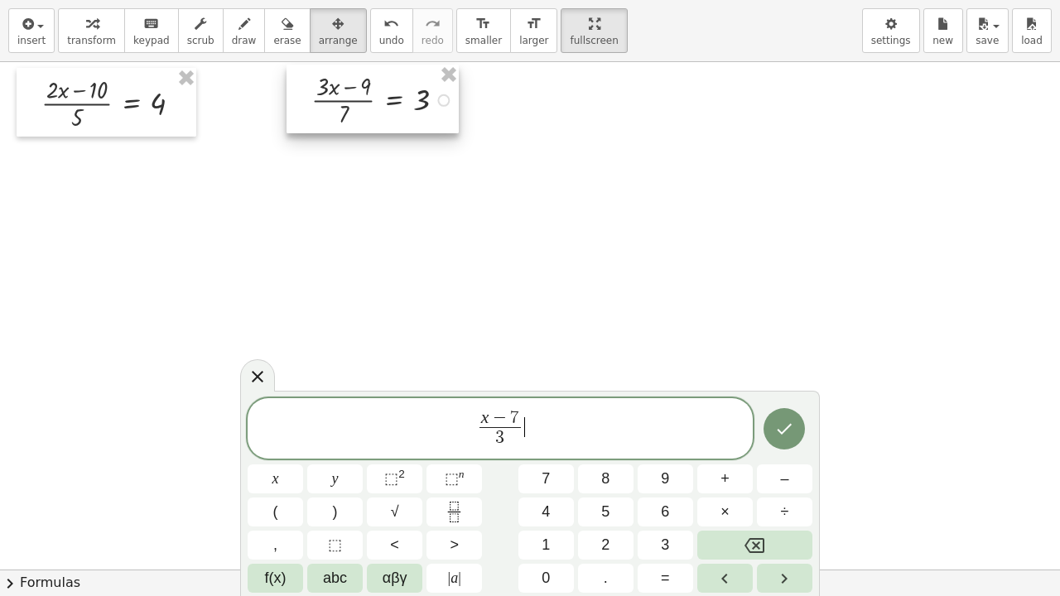
click at [775, 484] on button "–" at bounding box center [784, 479] width 55 height 29
click at [557, 526] on button "1" at bounding box center [546, 545] width 55 height 29
click at [573, 434] on span "x − 7 3 ​ − 1 ​" at bounding box center [500, 430] width 505 height 44
click at [669, 526] on span "=" at bounding box center [665, 578] width 9 height 22
click at [556, 526] on button "1" at bounding box center [546, 545] width 55 height 29
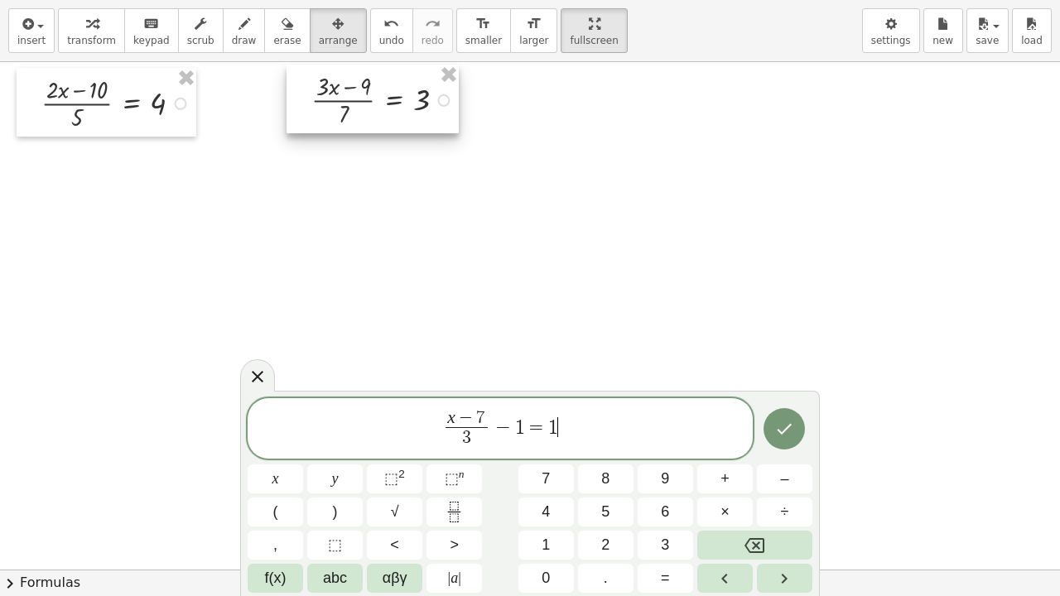
click at [779, 430] on icon "Done" at bounding box center [784, 429] width 20 height 20
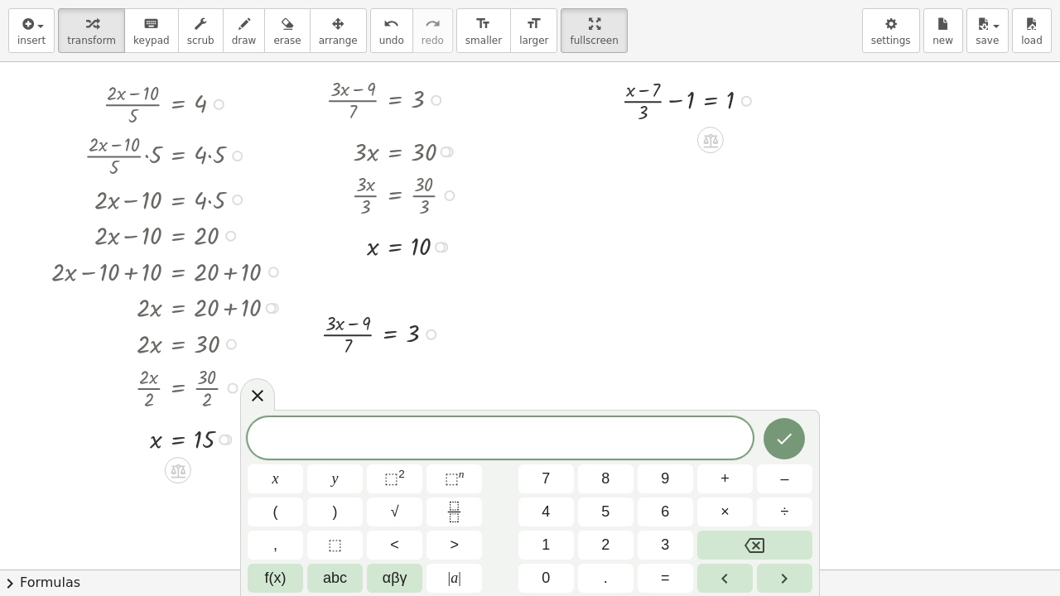
click at [271, 380] on div at bounding box center [171, 386] width 256 height 51
click at [782, 432] on icon "Done" at bounding box center [784, 439] width 20 height 20
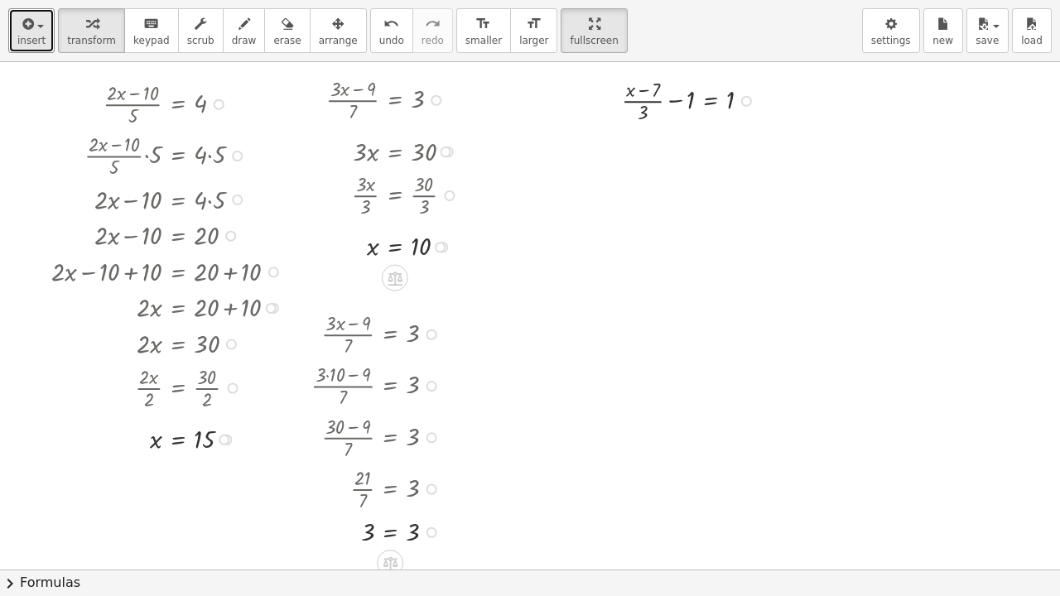
click at [37, 43] on span "insert" at bounding box center [31, 41] width 28 height 12
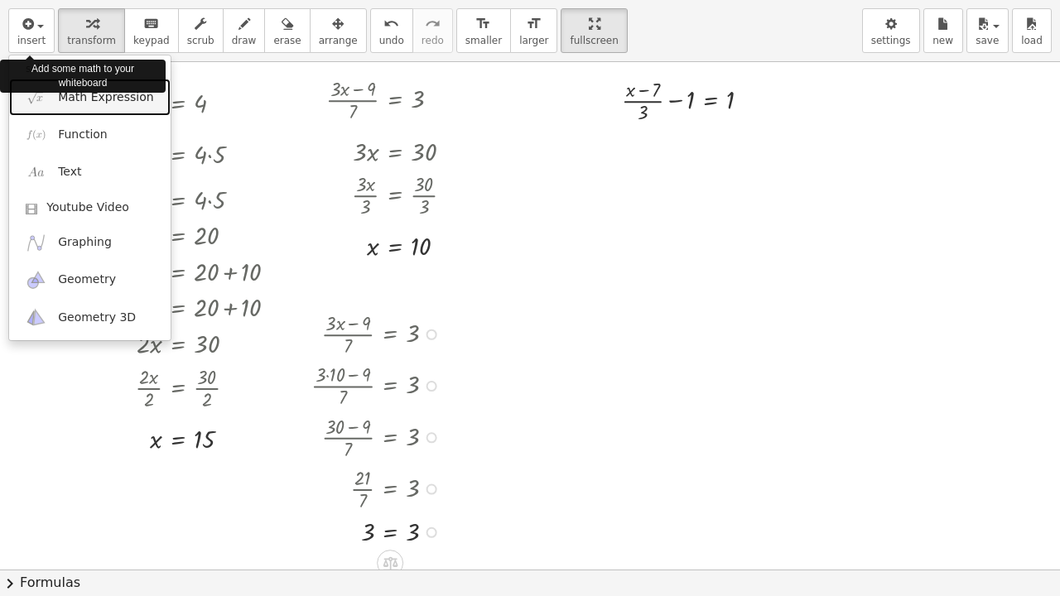
click at [111, 104] on span "Math Expression" at bounding box center [105, 97] width 95 height 17
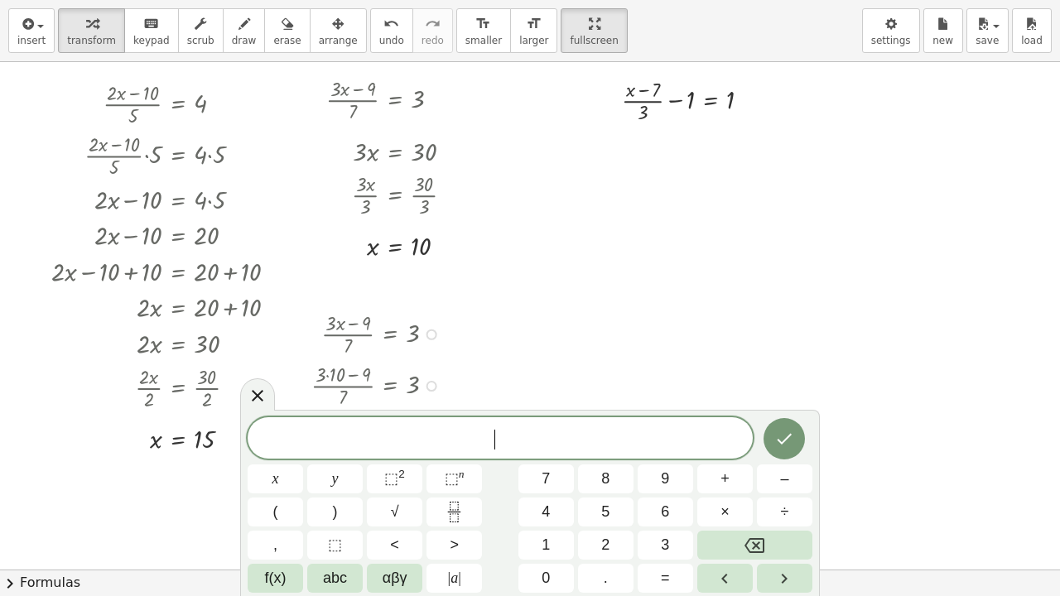
click at [293, 481] on button "x" at bounding box center [275, 479] width 55 height 29
click at [731, 481] on button "+" at bounding box center [724, 479] width 55 height 29
click at [756, 526] on icon "Backspace" at bounding box center [755, 545] width 20 height 15
click at [465, 514] on button "Fraction" at bounding box center [454, 512] width 55 height 29
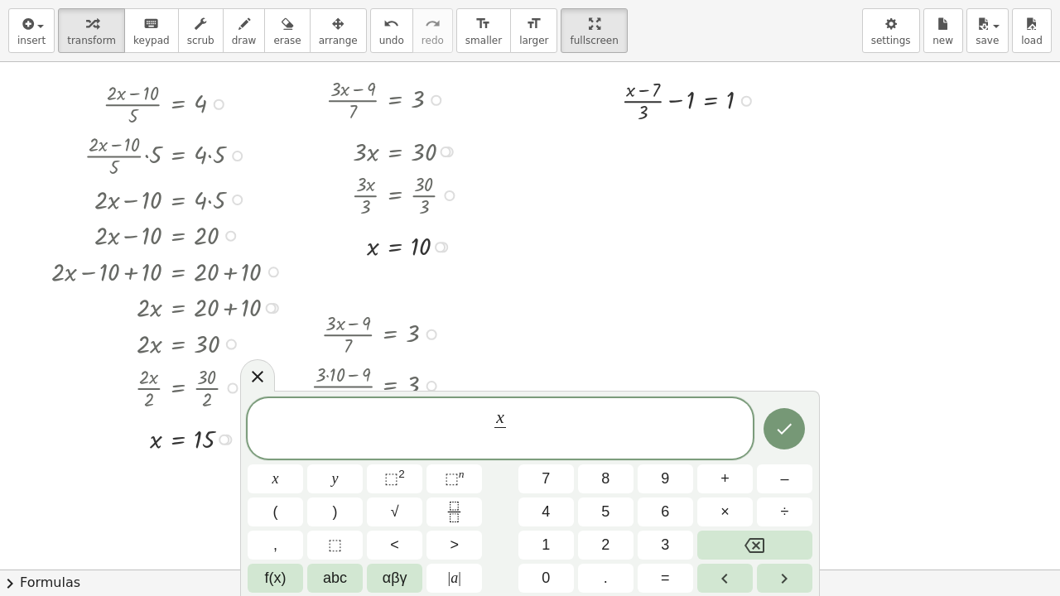
click at [610, 526] on button "2" at bounding box center [605, 545] width 55 height 29
click at [507, 419] on span "x 2 ​ ​" at bounding box center [500, 430] width 20 height 41
click at [505, 418] on span "x" at bounding box center [500, 419] width 12 height 18
click at [504, 418] on span "​" at bounding box center [504, 419] width 1 height 18
click at [722, 483] on span "+" at bounding box center [725, 479] width 9 height 22
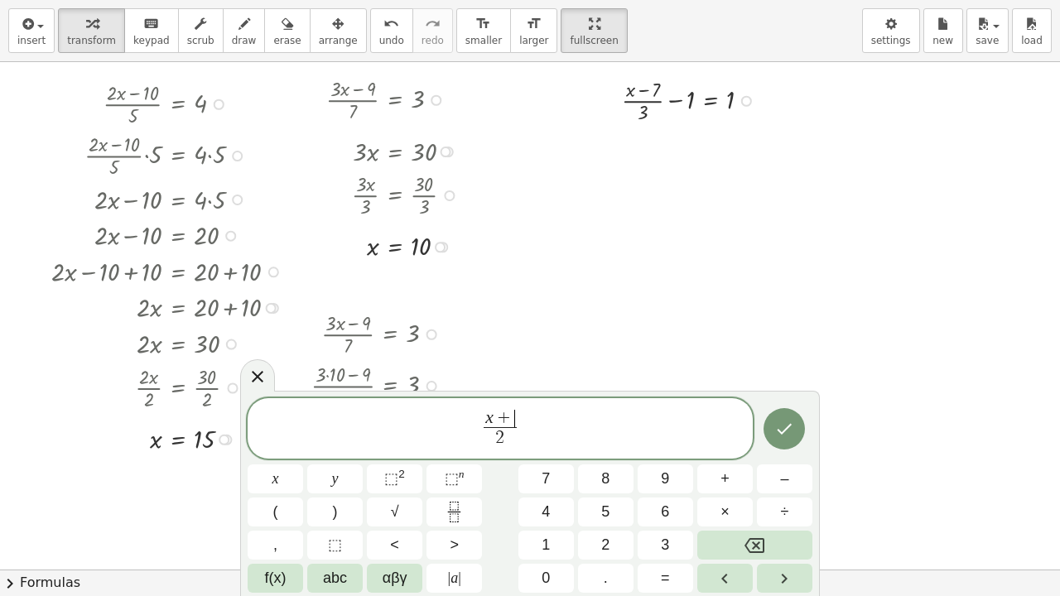
click at [663, 526] on span "3" at bounding box center [665, 545] width 8 height 22
click at [534, 429] on span "x + 3 ​ 2 ​" at bounding box center [500, 430] width 505 height 44
click at [672, 526] on button "=" at bounding box center [665, 578] width 55 height 29
click at [724, 515] on span "×" at bounding box center [725, 512] width 9 height 22
click at [754, 526] on icon "Backspace" at bounding box center [755, 546] width 20 height 20
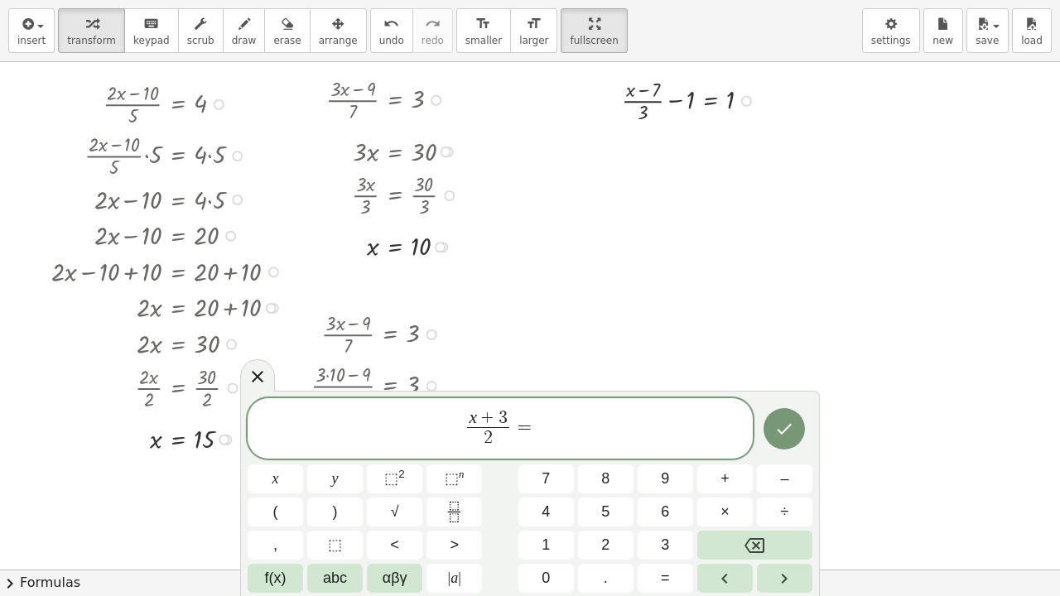
click at [285, 485] on button "x" at bounding box center [275, 479] width 55 height 29
click at [787, 479] on span "–" at bounding box center [784, 479] width 8 height 22
click at [611, 526] on button "2" at bounding box center [605, 545] width 55 height 29
click at [779, 430] on icon "Done" at bounding box center [785, 429] width 15 height 11
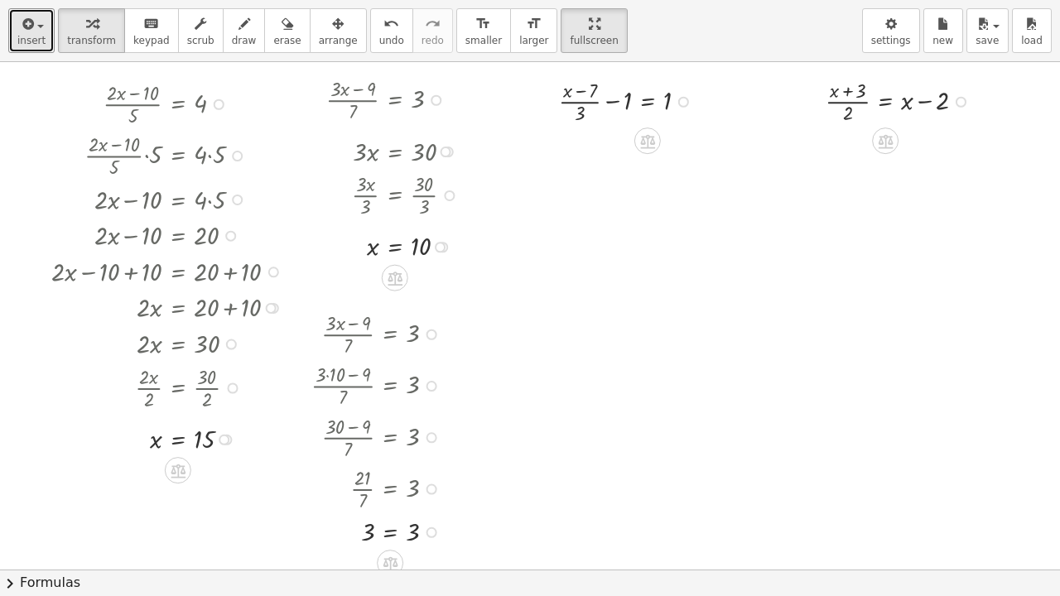
click at [41, 42] on span "insert" at bounding box center [31, 41] width 28 height 12
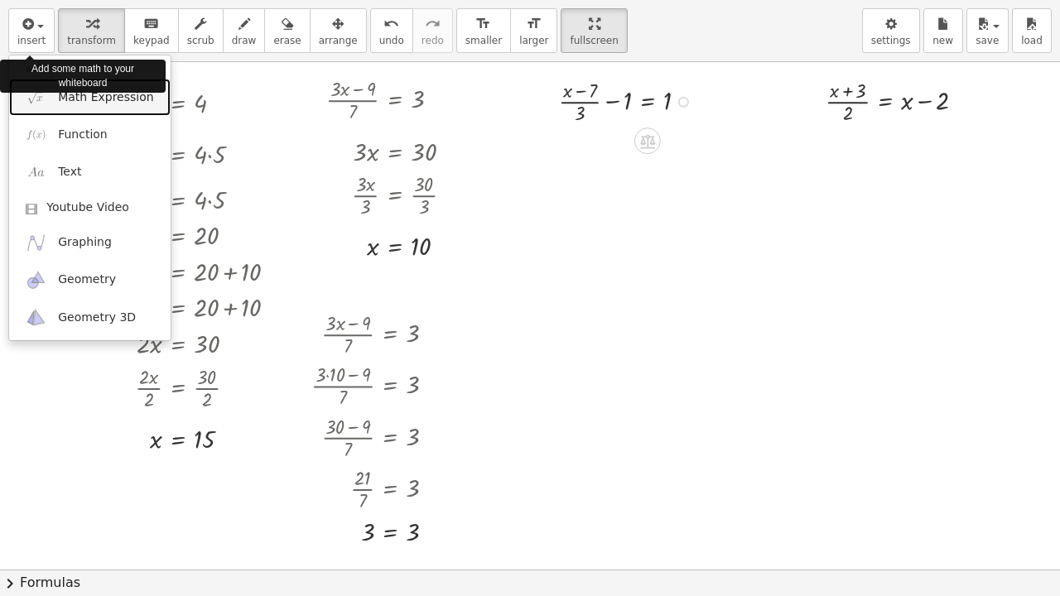
click at [116, 104] on span "Math Expression" at bounding box center [105, 97] width 95 height 17
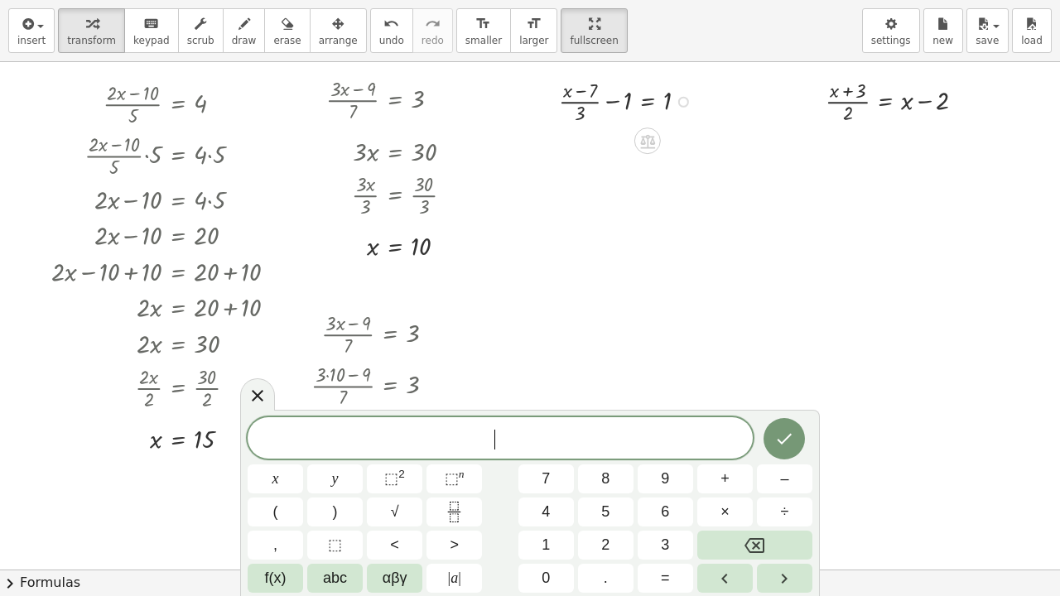
click at [461, 510] on icon "Fraction" at bounding box center [454, 512] width 21 height 21
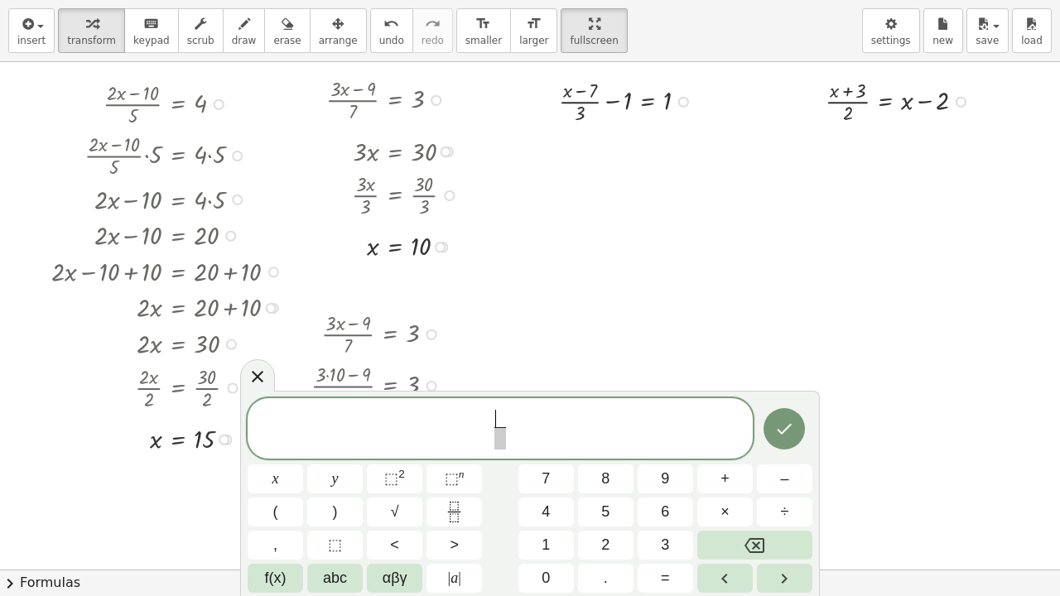
click at [285, 480] on button "x" at bounding box center [275, 479] width 55 height 29
click at [780, 484] on span "–" at bounding box center [784, 479] width 8 height 22
click at [615, 513] on button "5" at bounding box center [605, 512] width 55 height 29
click at [510, 439] on span at bounding box center [501, 438] width 42 height 22
click at [285, 480] on button "x" at bounding box center [275, 479] width 55 height 29
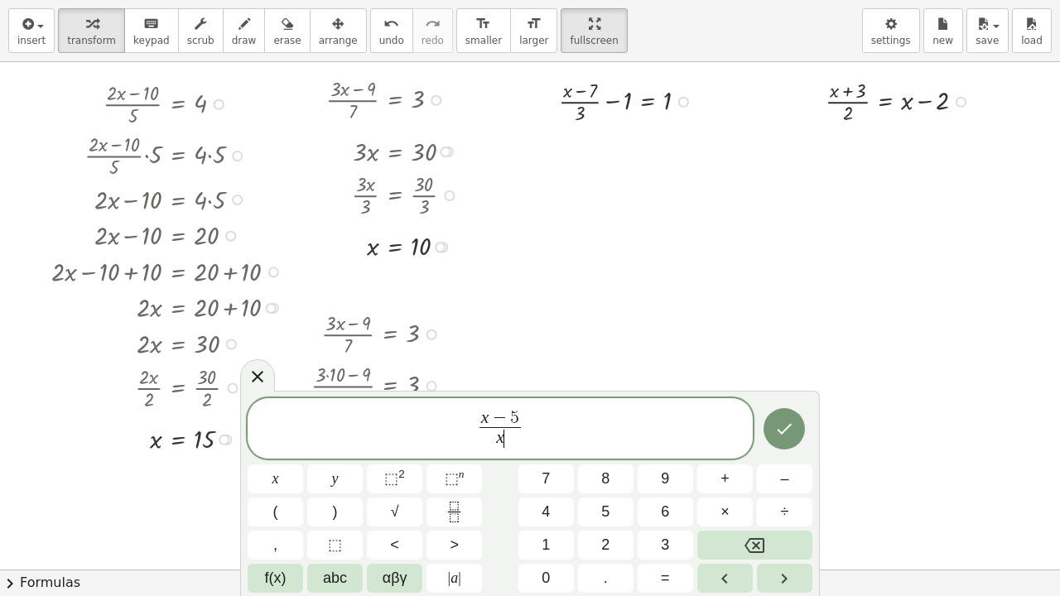
click at [782, 480] on span "–" at bounding box center [784, 479] width 8 height 22
click at [554, 526] on button "1" at bounding box center [546, 545] width 55 height 29
click at [538, 424] on span "x − 5 x − 1 ​ ​" at bounding box center [500, 430] width 505 height 44
click at [463, 512] on icon "Fraction" at bounding box center [454, 512] width 21 height 21
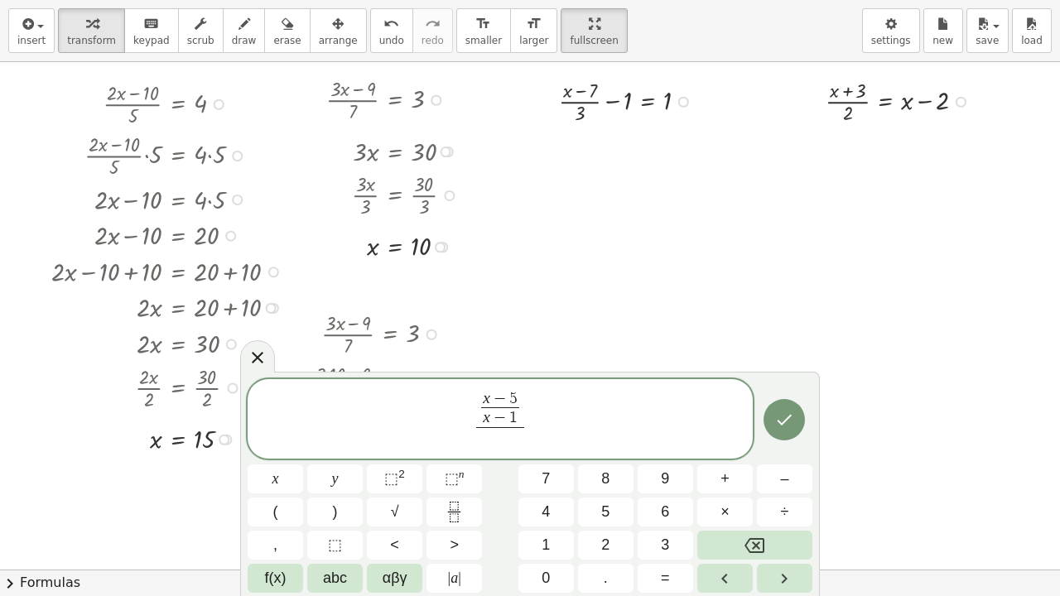
click at [741, 526] on button "Backspace" at bounding box center [754, 545] width 115 height 29
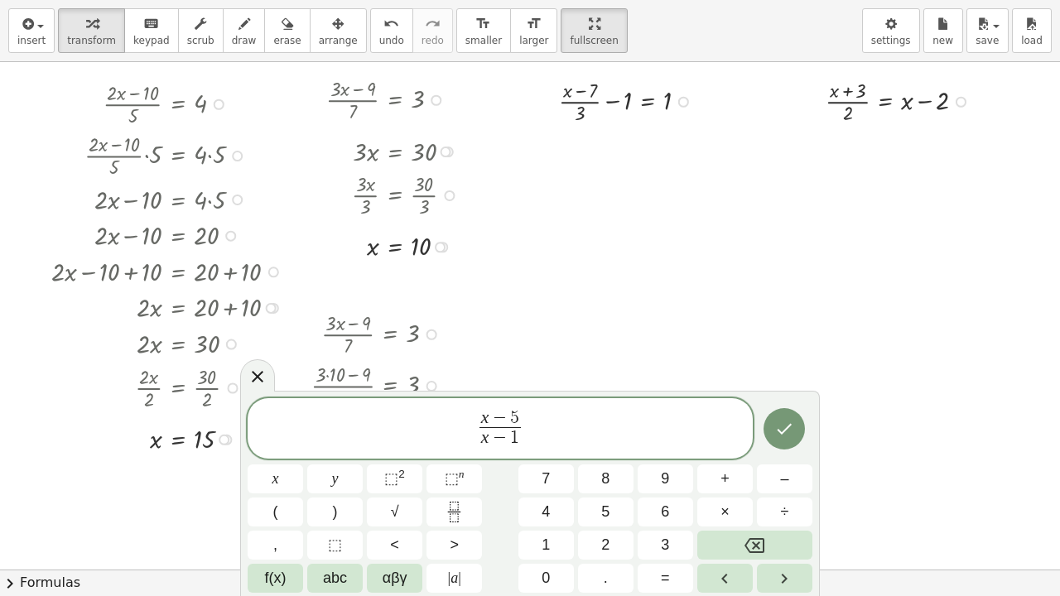
click at [669, 526] on span "=" at bounding box center [665, 578] width 9 height 22
click at [459, 519] on icon "Fraction" at bounding box center [454, 512] width 21 height 21
click at [612, 510] on button "5" at bounding box center [605, 512] width 55 height 29
click at [538, 439] on span at bounding box center [536, 438] width 12 height 22
click at [668, 526] on span "3" at bounding box center [665, 545] width 8 height 22
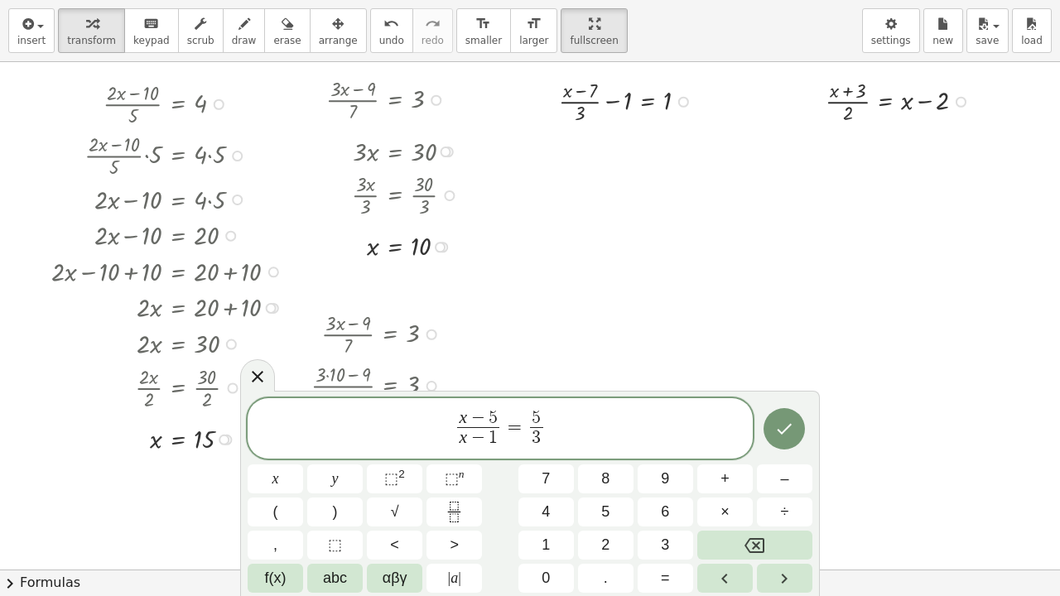
click at [784, 430] on icon "Done" at bounding box center [784, 429] width 20 height 20
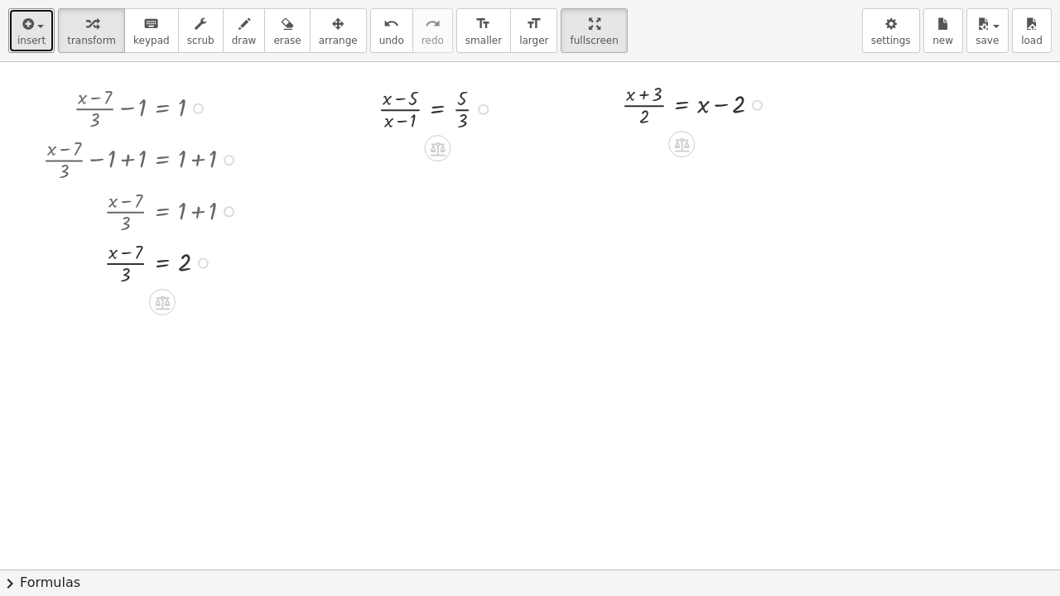
click at [31, 39] on span "insert" at bounding box center [31, 41] width 28 height 12
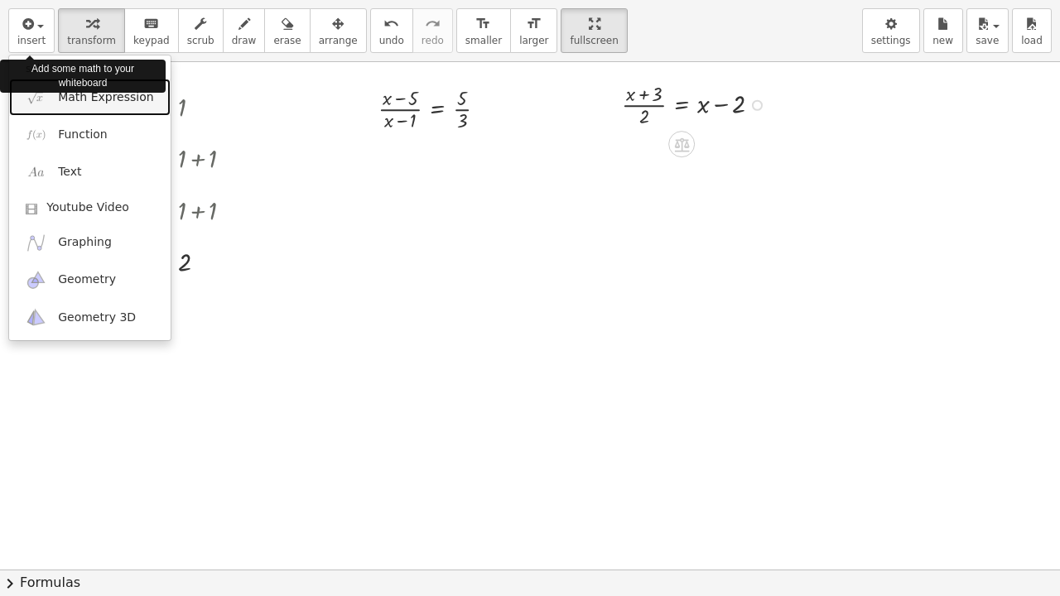
click at [106, 102] on span "Math Expression" at bounding box center [105, 97] width 95 height 17
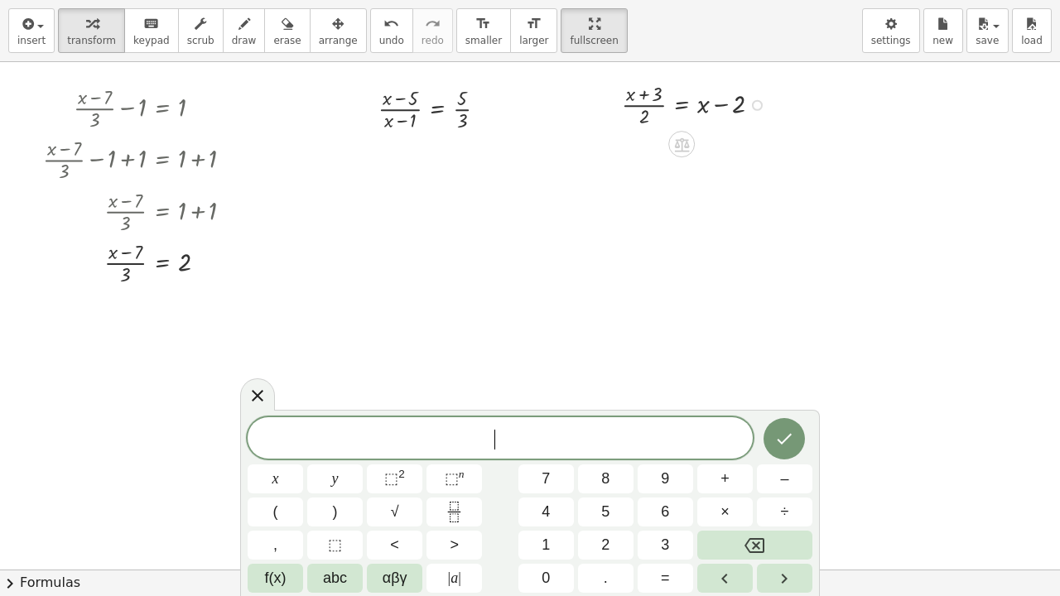
click at [293, 479] on button "x" at bounding box center [275, 479] width 55 height 29
click at [785, 480] on span "–" at bounding box center [784, 479] width 8 height 22
click at [458, 514] on icon "Fraction" at bounding box center [454, 518] width 8 height 8
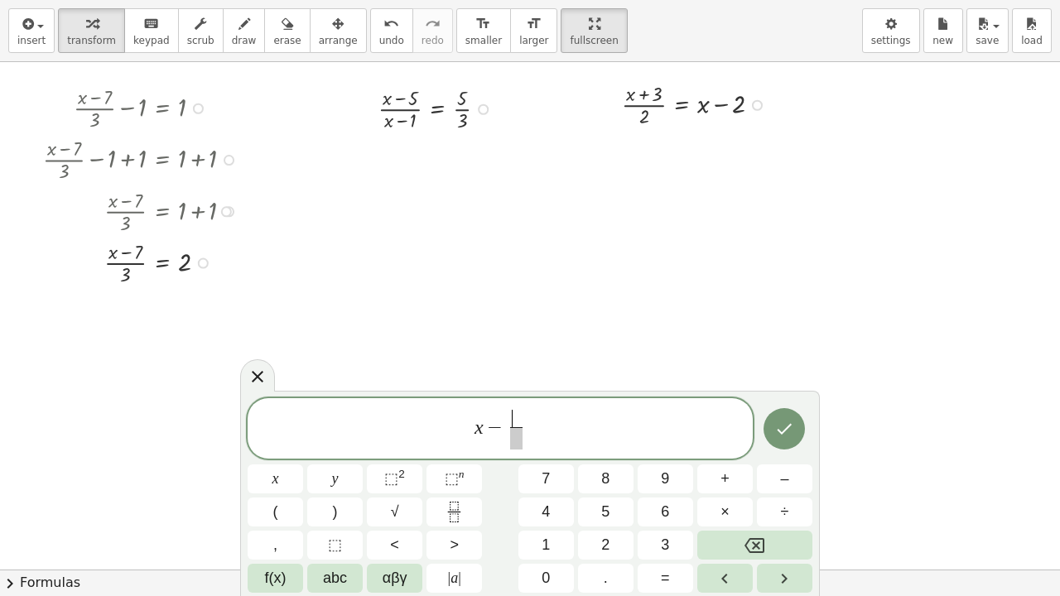
click at [610, 526] on span "2" at bounding box center [605, 545] width 8 height 22
click at [283, 481] on button "x" at bounding box center [275, 479] width 55 height 29
click at [784, 483] on span "–" at bounding box center [784, 479] width 8 height 22
click at [554, 526] on button "1" at bounding box center [546, 545] width 55 height 29
click at [526, 441] on span at bounding box center [516, 438] width 51 height 22
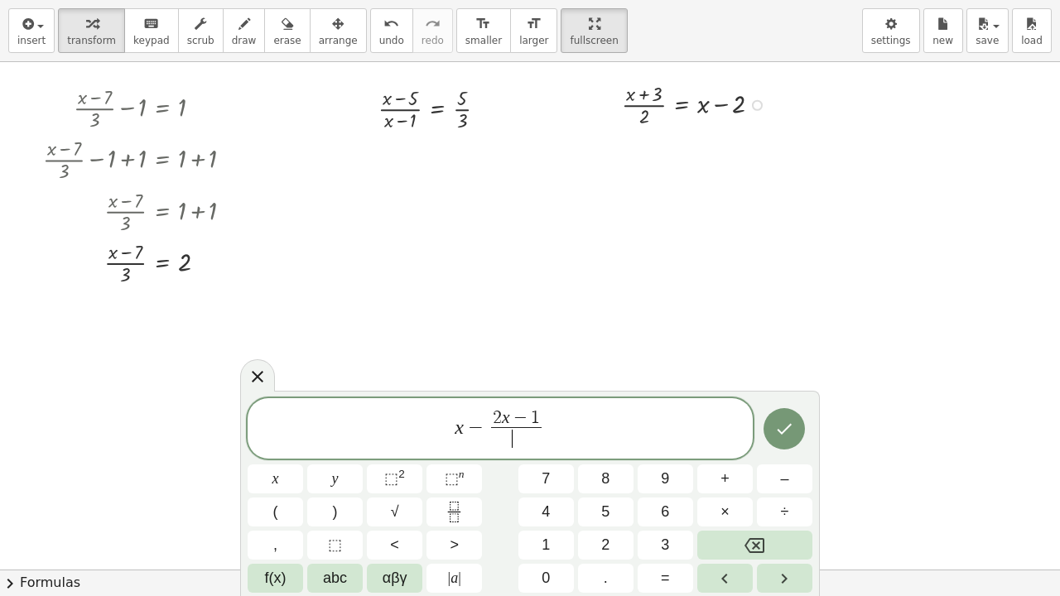
click at [664, 526] on span "3" at bounding box center [665, 545] width 8 height 22
click at [566, 429] on span "x − 2 x − 1 3 ​ ​" at bounding box center [500, 430] width 505 height 44
click at [668, 526] on span "=" at bounding box center [665, 578] width 9 height 22
click at [608, 526] on span "2" at bounding box center [605, 545] width 8 height 22
click at [288, 515] on button "(" at bounding box center [275, 512] width 55 height 29
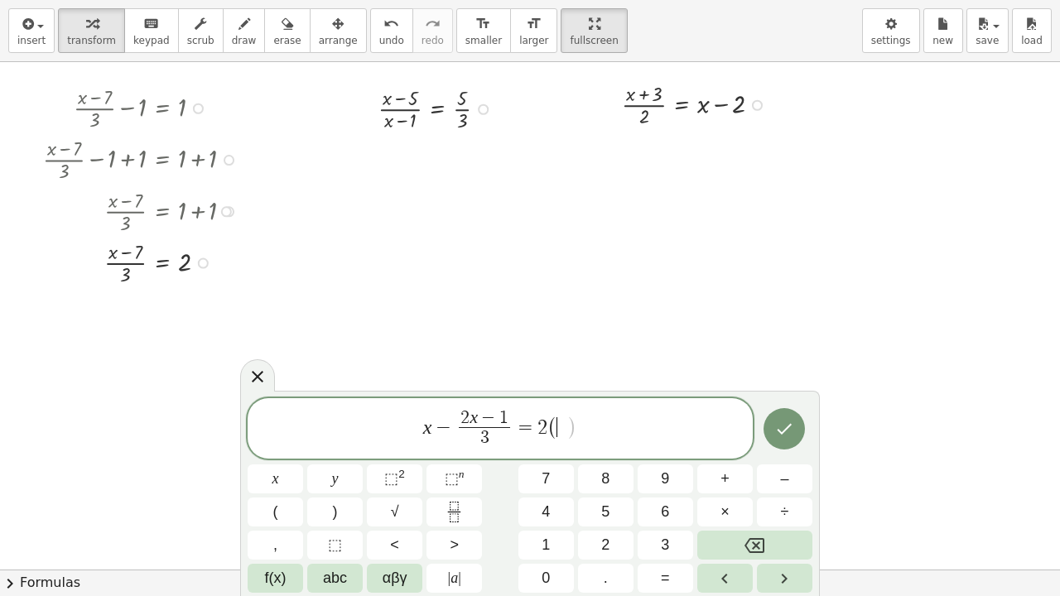
click at [457, 515] on icon "Fraction" at bounding box center [454, 512] width 21 height 21
click at [285, 478] on button "x" at bounding box center [275, 479] width 55 height 29
click at [560, 437] on span at bounding box center [563, 437] width 12 height 22
click at [549, 526] on span "1" at bounding box center [546, 545] width 8 height 22
click at [553, 526] on button "0" at bounding box center [546, 578] width 55 height 29
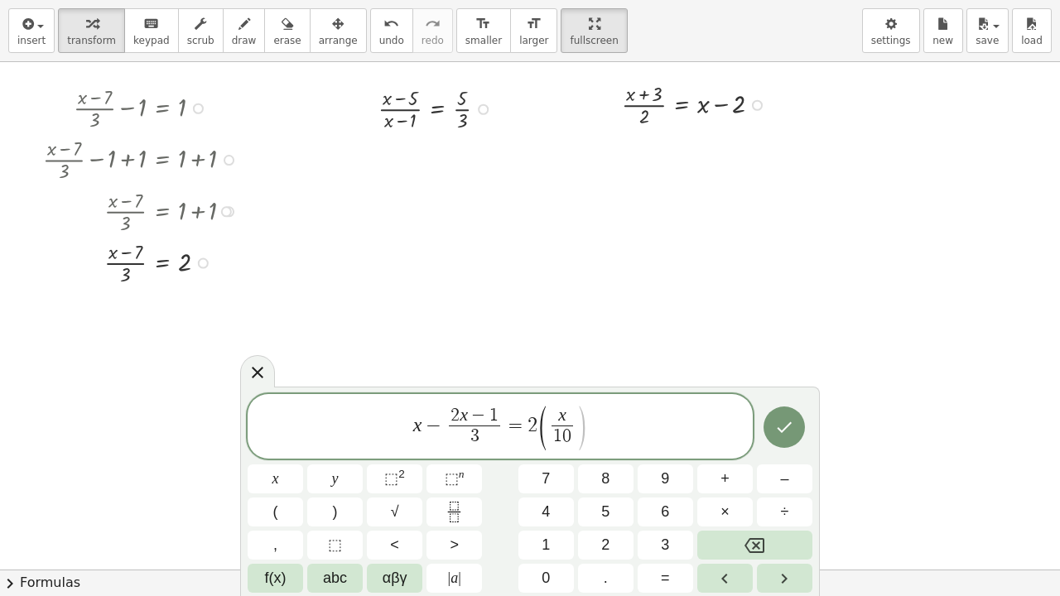
click at [576, 427] on span "x 1 0 ​ ​" at bounding box center [562, 428] width 29 height 41
click at [573, 424] on span "x" at bounding box center [563, 417] width 22 height 18
click at [577, 425] on span "( x ​ 1 0 ​ )" at bounding box center [563, 428] width 51 height 44
click at [733, 484] on button "+" at bounding box center [724, 479] width 55 height 29
click at [463, 518] on icon "Fraction" at bounding box center [454, 512] width 21 height 21
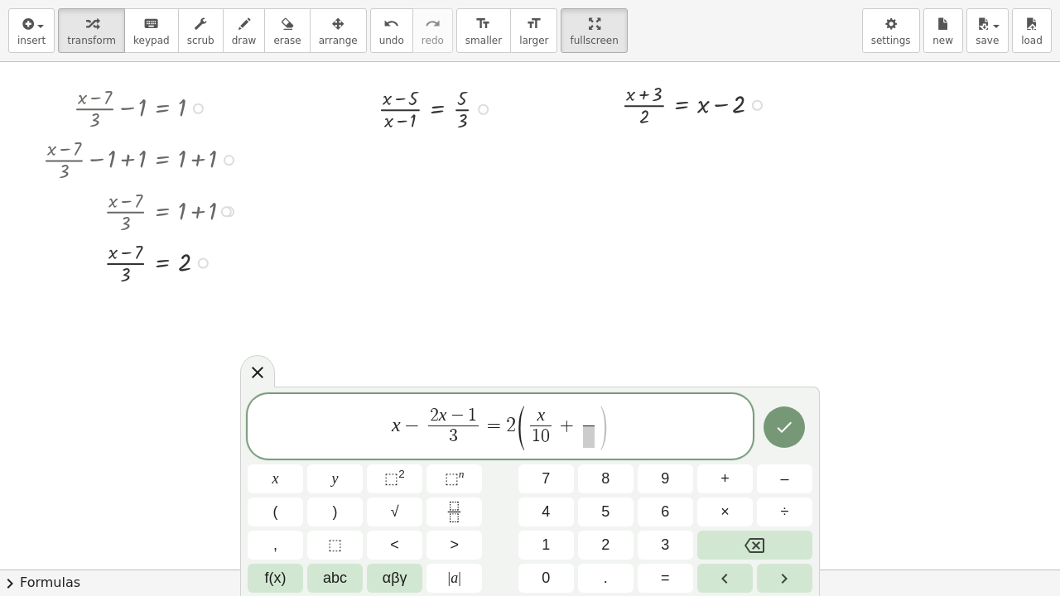
click at [556, 526] on button "1" at bounding box center [546, 545] width 55 height 29
click at [586, 438] on span at bounding box center [588, 437] width 12 height 22
click at [605, 526] on span "2" at bounding box center [605, 545] width 8 height 22
click at [779, 430] on icon "Done" at bounding box center [784, 427] width 20 height 20
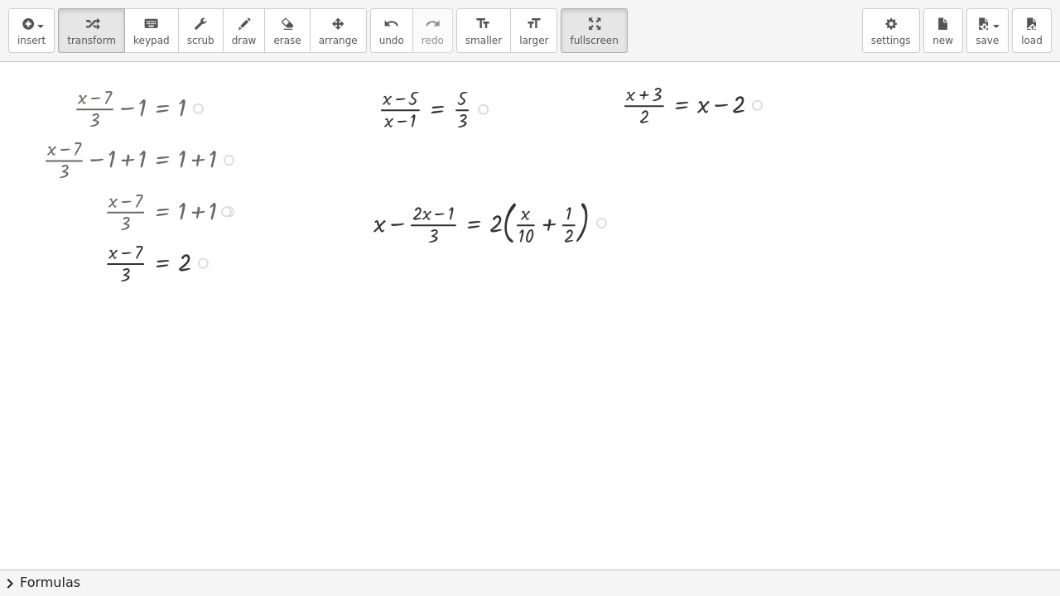
click at [319, 41] on span "arrange" at bounding box center [338, 41] width 39 height 12
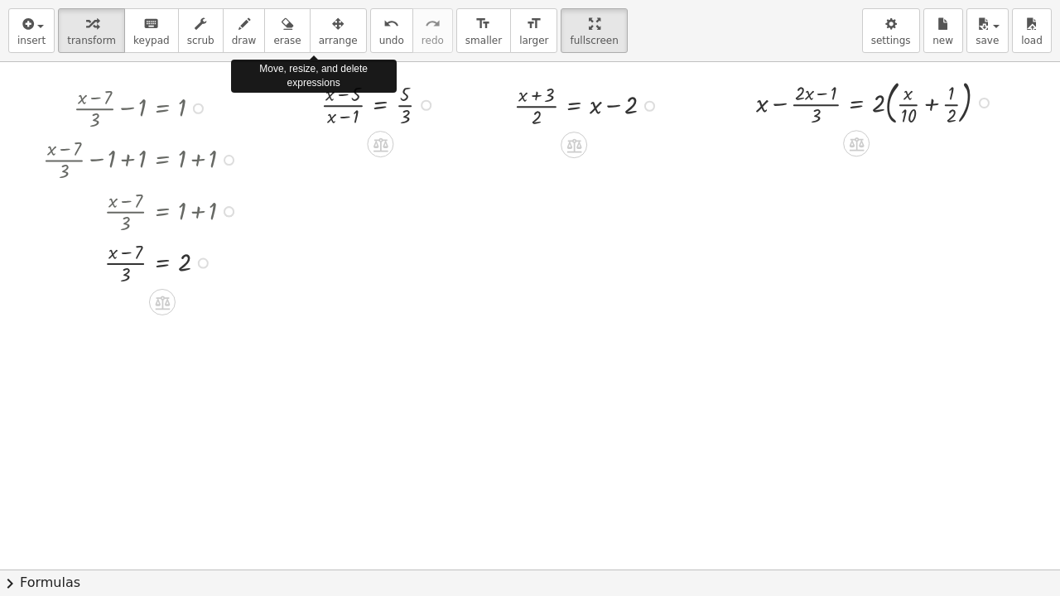
click at [387, 148] on icon at bounding box center [380, 144] width 17 height 17
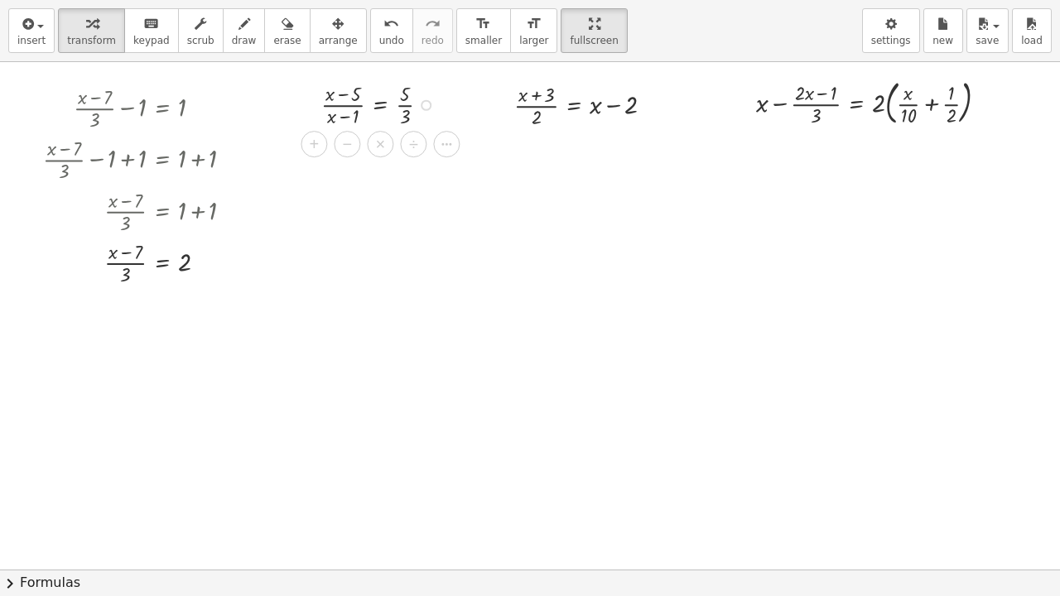
click at [448, 149] on icon at bounding box center [446, 144] width 15 height 15
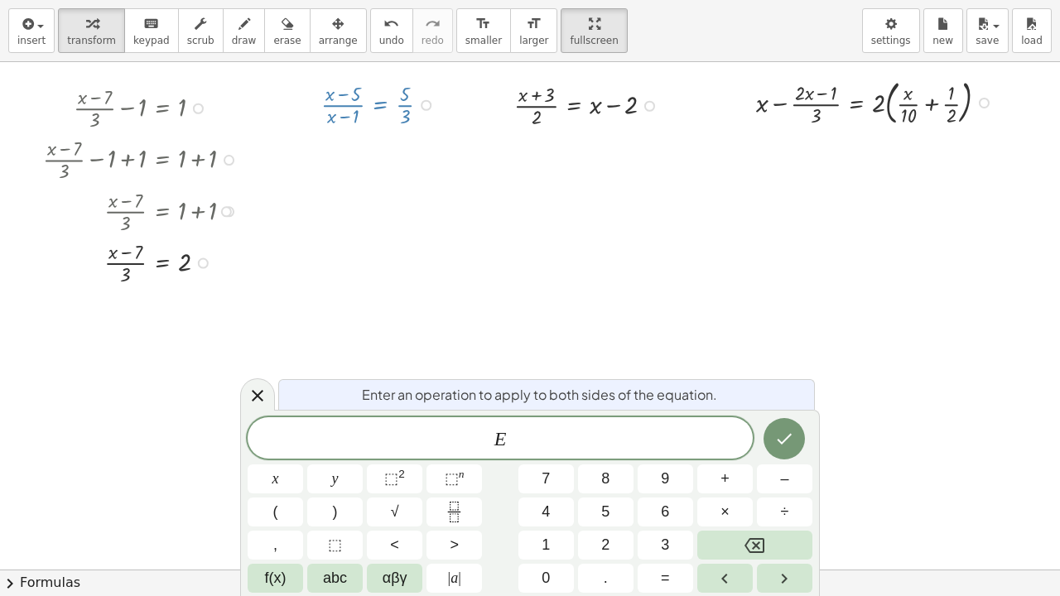
click at [722, 510] on span "×" at bounding box center [725, 512] width 9 height 22
click at [287, 511] on button "(" at bounding box center [275, 512] width 55 height 29
click at [286, 479] on button "x" at bounding box center [275, 479] width 55 height 29
click at [784, 480] on span "–" at bounding box center [784, 479] width 8 height 22
click at [557, 526] on button "1" at bounding box center [546, 545] width 55 height 29
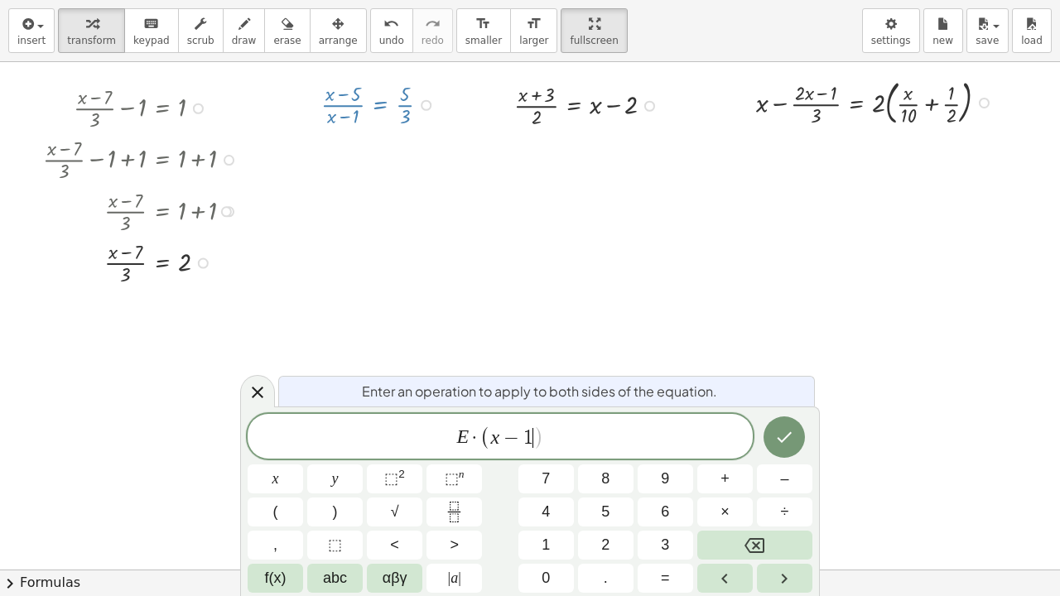
click at [787, 435] on icon "Done" at bounding box center [784, 437] width 20 height 20
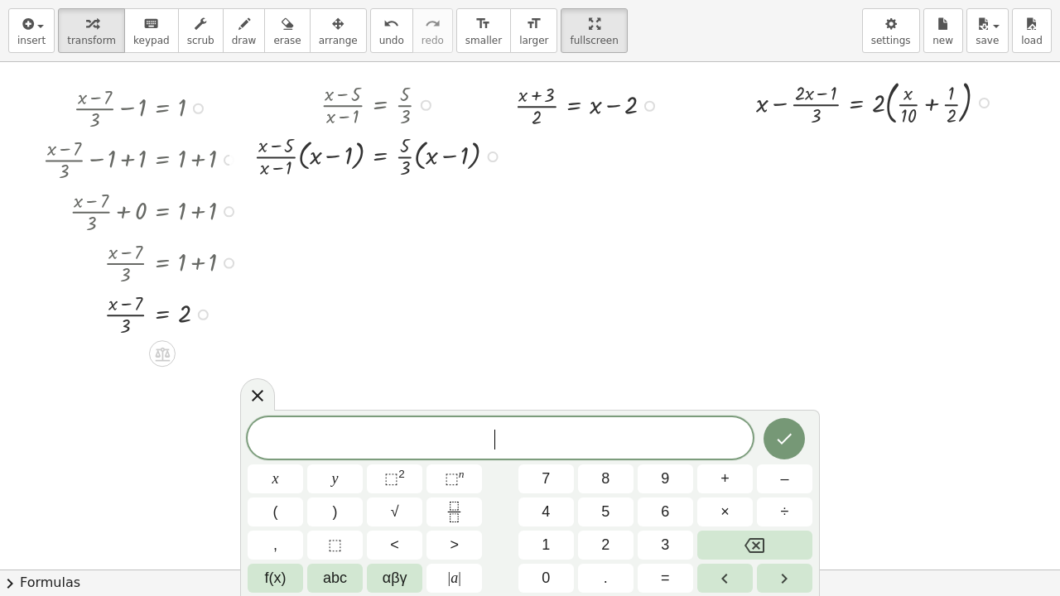
scroll to position [1, 0]
click at [258, 398] on icon at bounding box center [258, 396] width 12 height 12
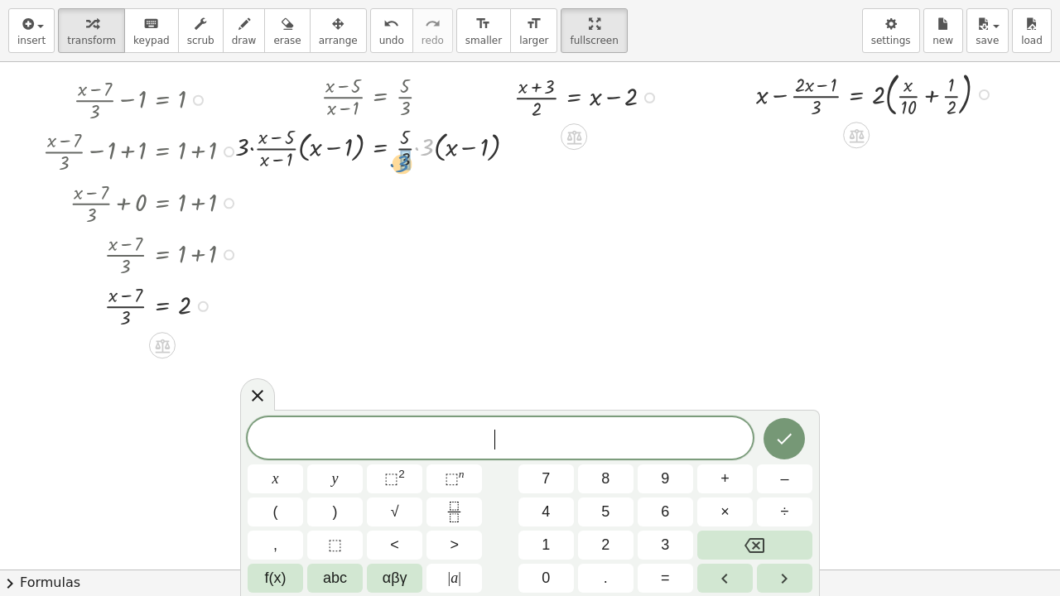
scroll to position [0, 0]
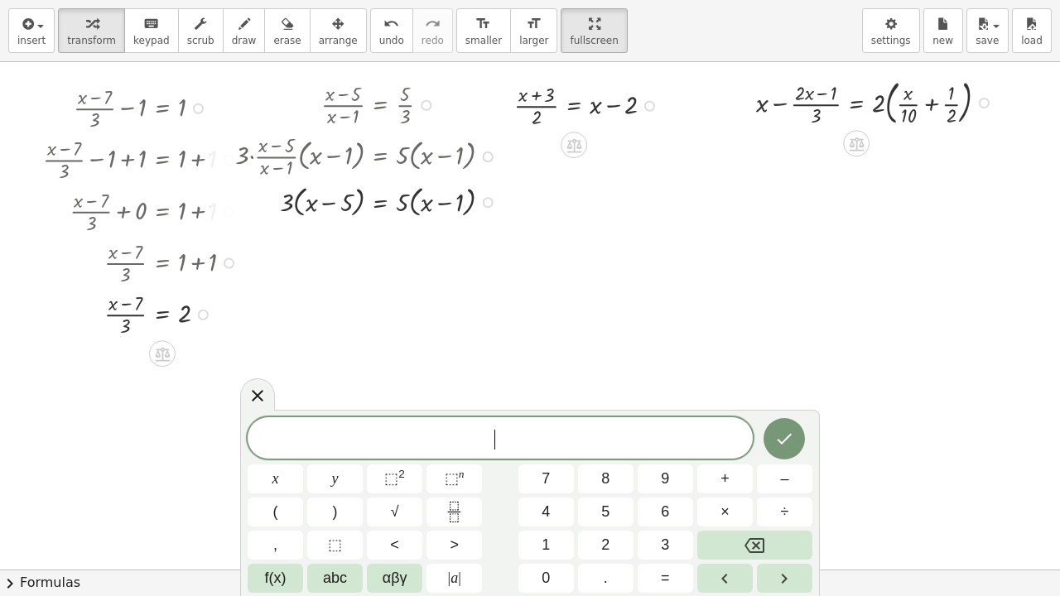
click at [264, 395] on icon at bounding box center [258, 396] width 20 height 20
click at [791, 440] on div at bounding box center [530, 570] width 1060 height 1016
click at [789, 444] on icon "Done" at bounding box center [784, 439] width 20 height 20
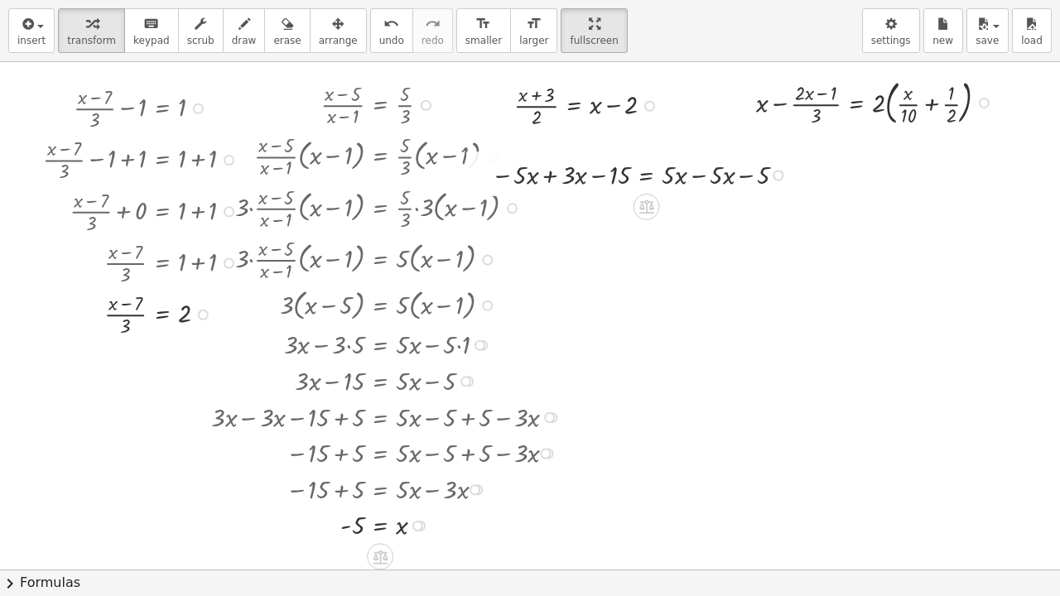
click at [466, 41] on span "smaller" at bounding box center [484, 41] width 36 height 12
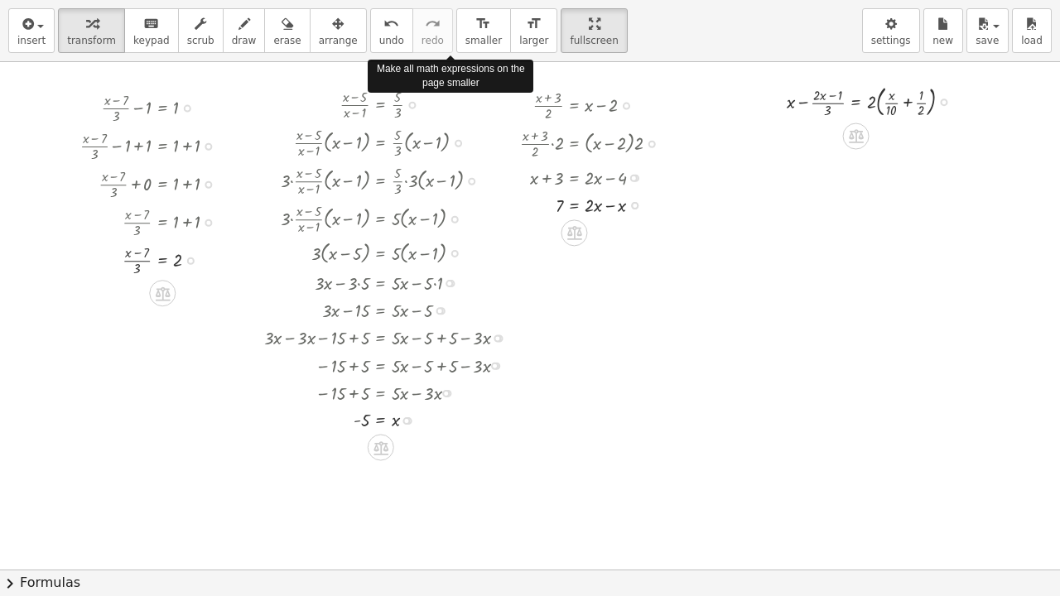
click at [611, 208] on div at bounding box center [596, 204] width 169 height 27
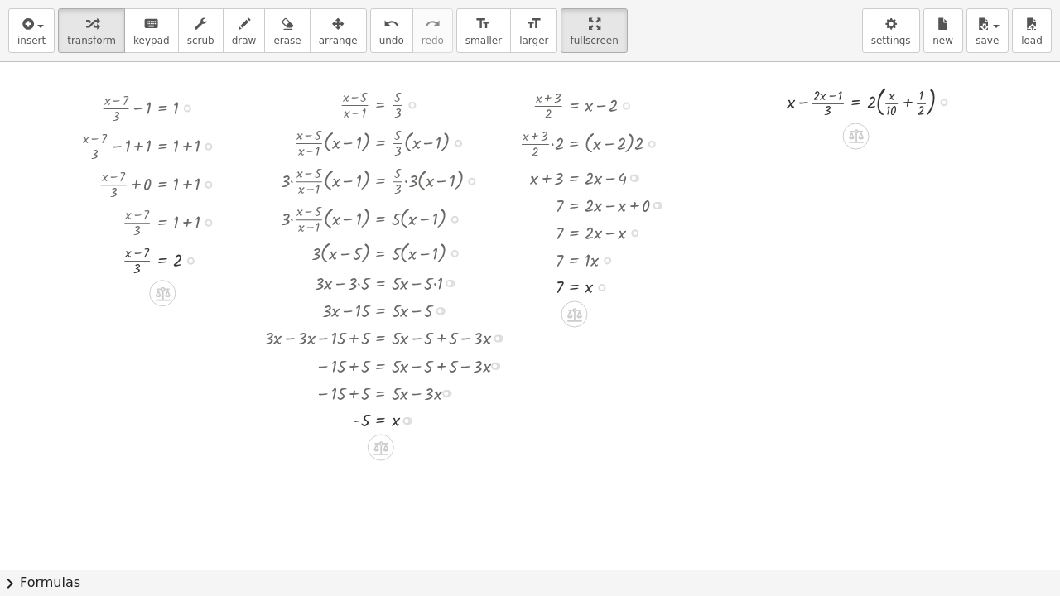
click at [519, 44] on span "larger" at bounding box center [533, 41] width 29 height 12
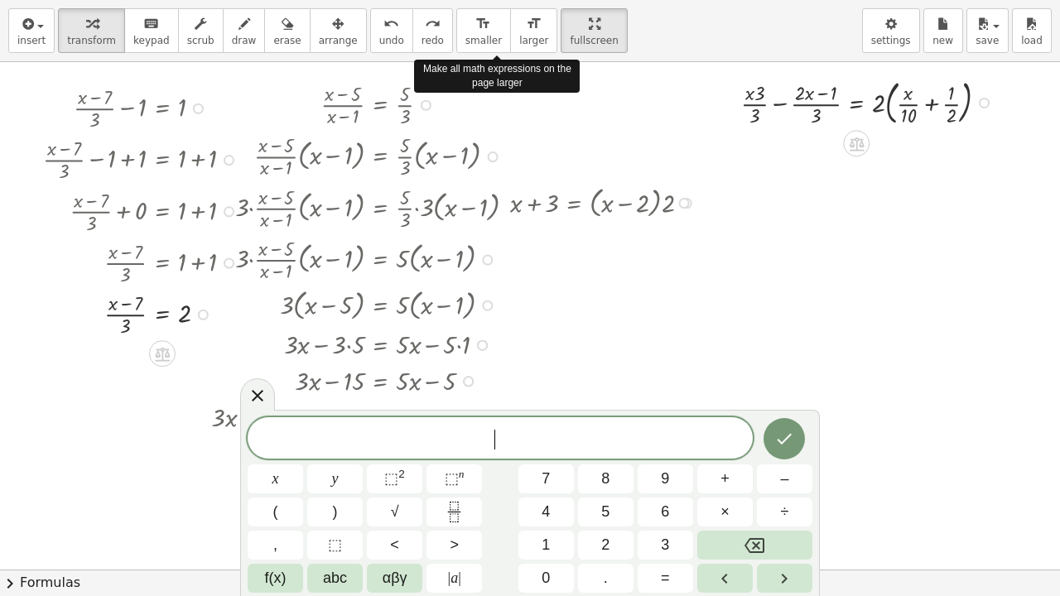
click at [258, 397] on icon at bounding box center [258, 396] width 12 height 12
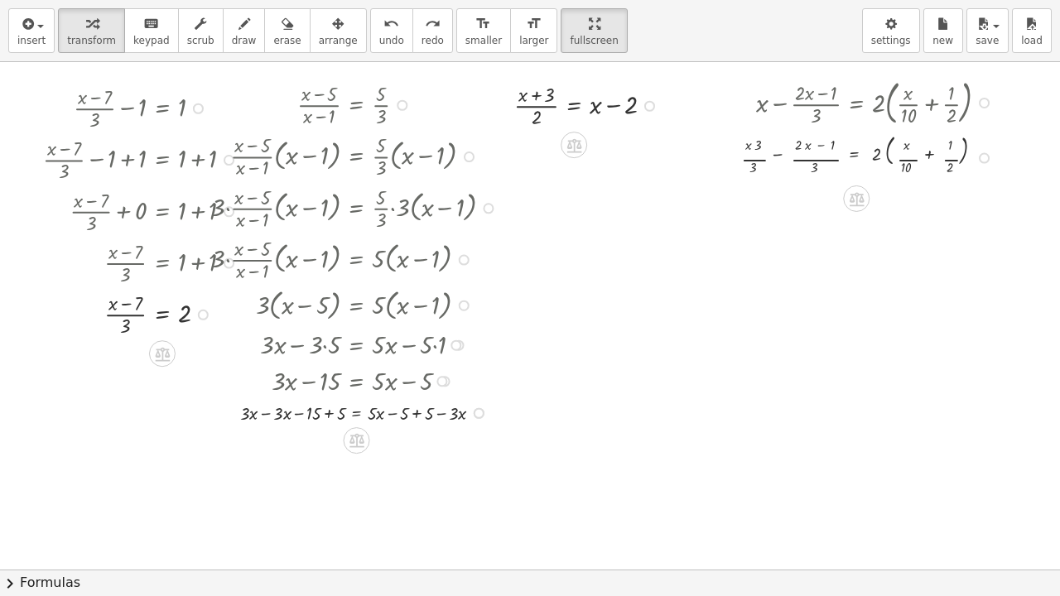
click at [141, 44] on span "keypad" at bounding box center [151, 41] width 36 height 12
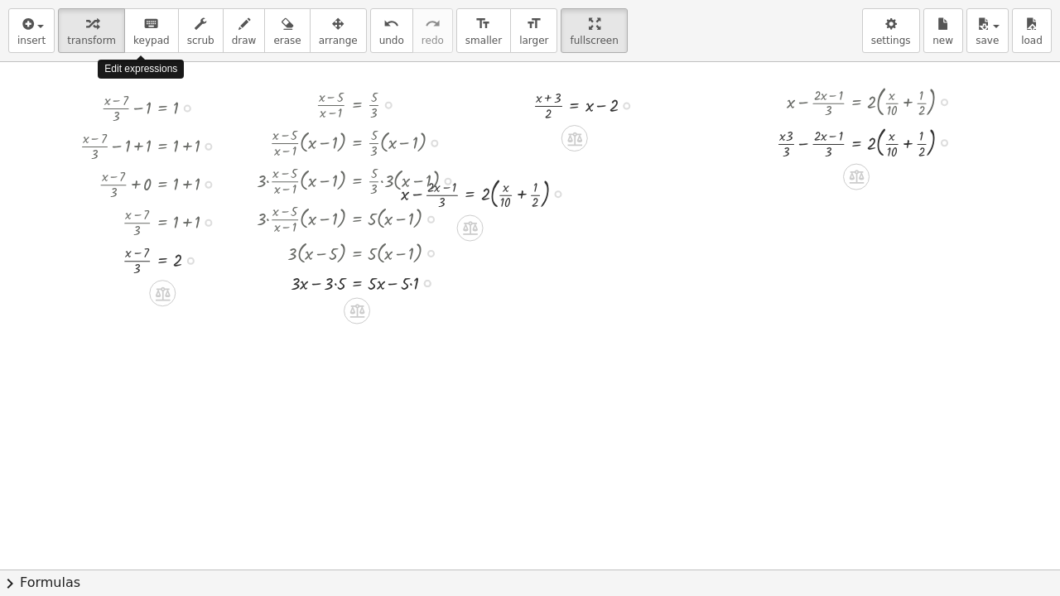
click at [310, 47] on button "arrange" at bounding box center [338, 30] width 57 height 45
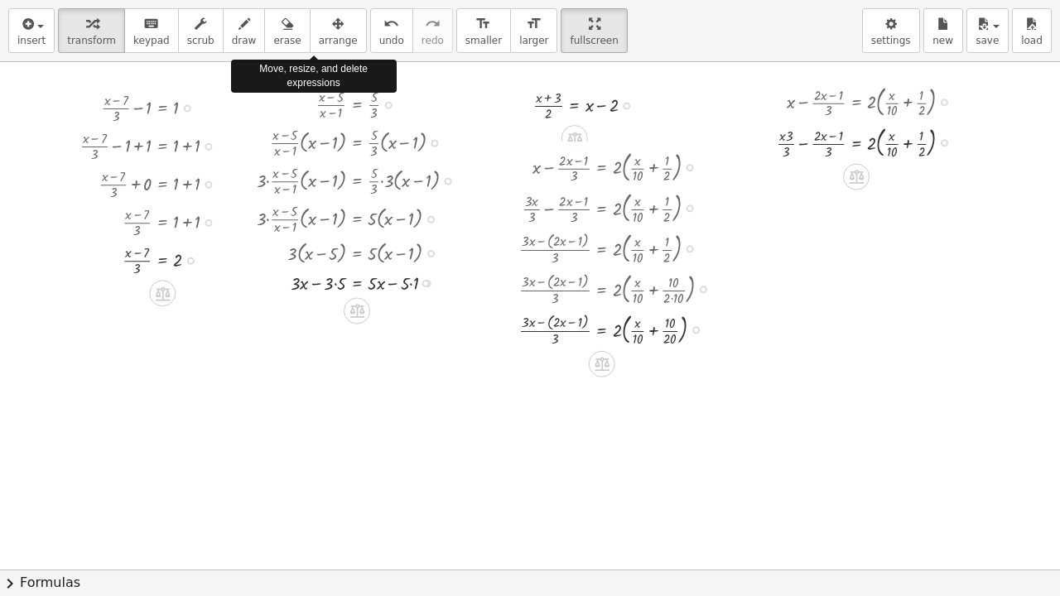
click at [605, 365] on icon at bounding box center [602, 364] width 15 height 14
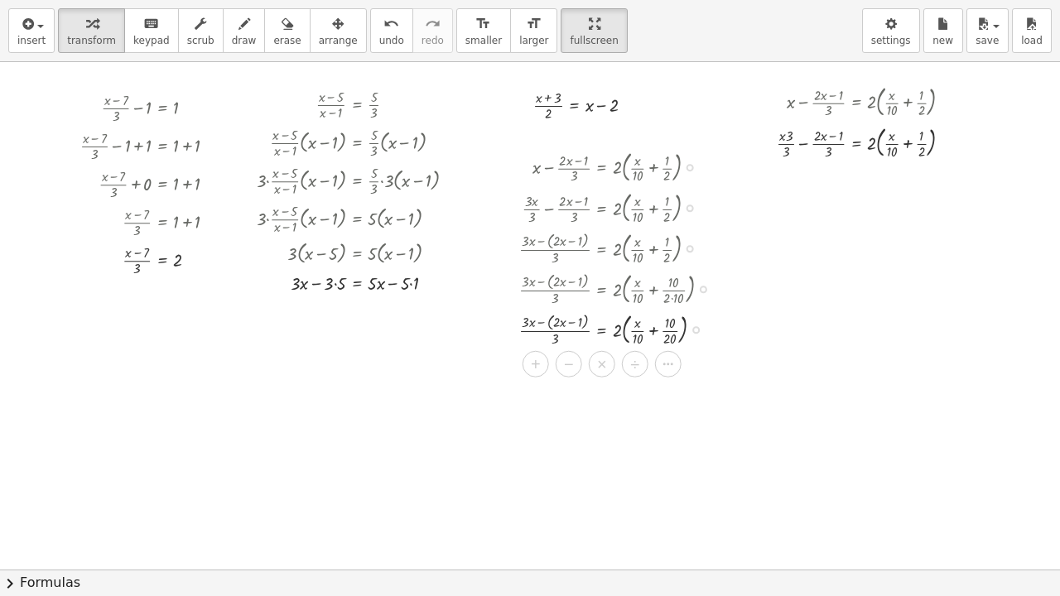
click at [673, 367] on icon at bounding box center [668, 363] width 15 height 15
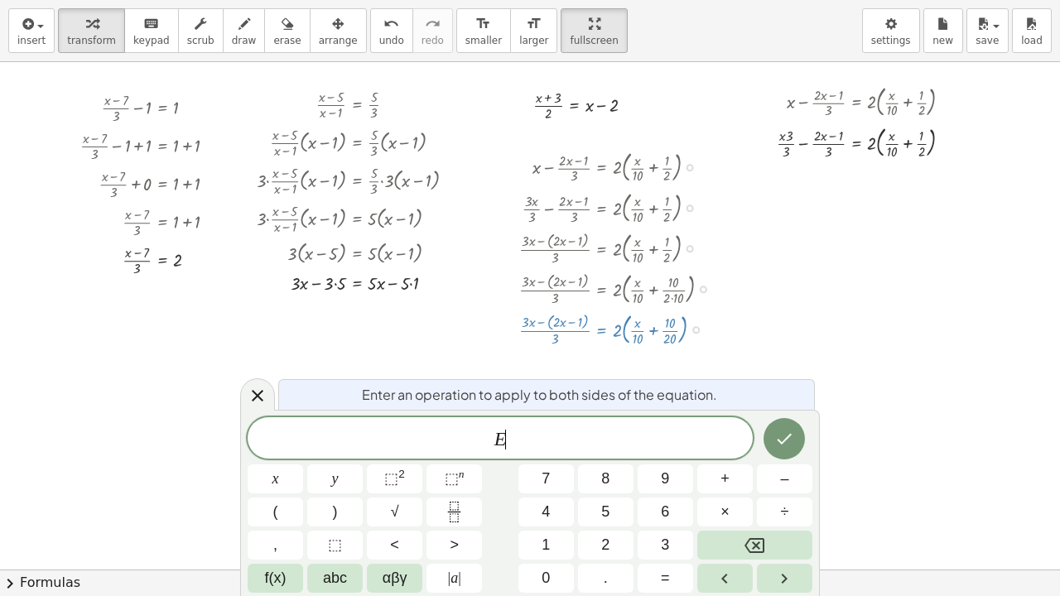
click at [264, 395] on icon at bounding box center [258, 396] width 20 height 20
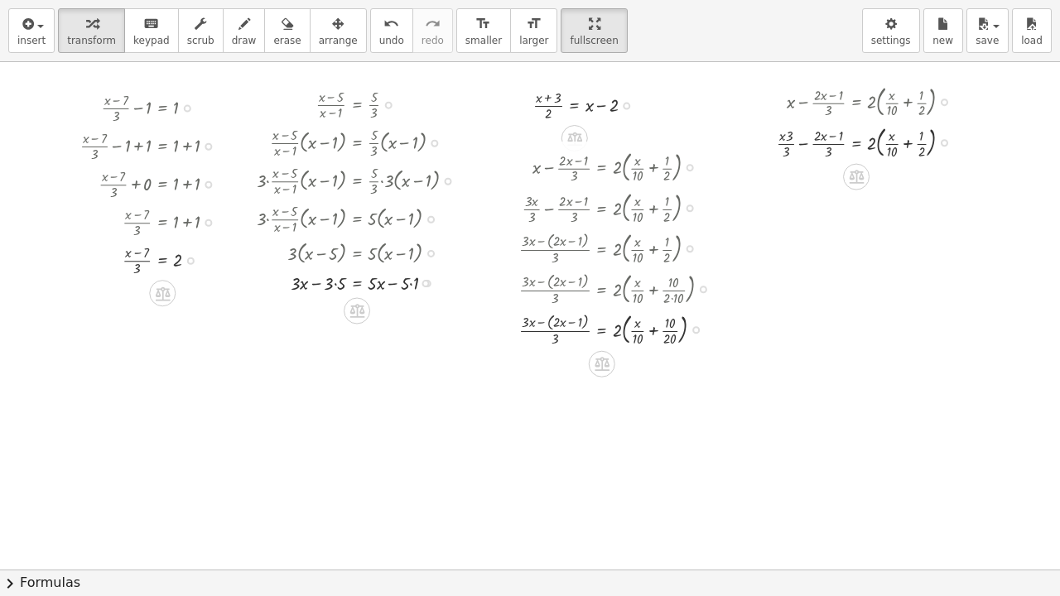
click at [656, 333] on div at bounding box center [621, 328] width 221 height 41
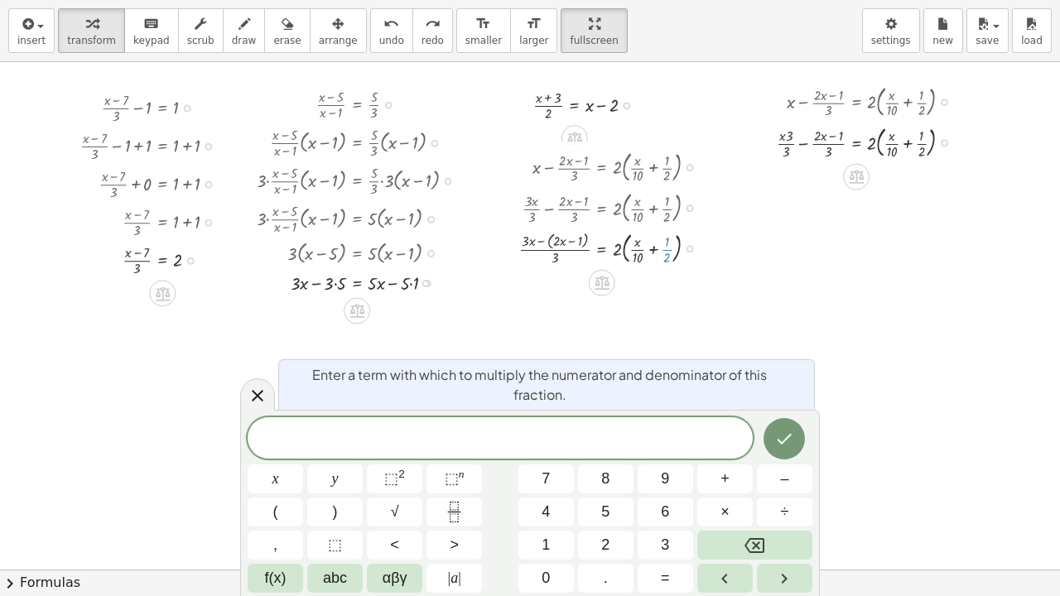
click at [721, 510] on span "×" at bounding box center [725, 512] width 9 height 22
click at [611, 507] on button "5" at bounding box center [605, 512] width 55 height 29
click at [781, 439] on icon "Done" at bounding box center [784, 439] width 20 height 20
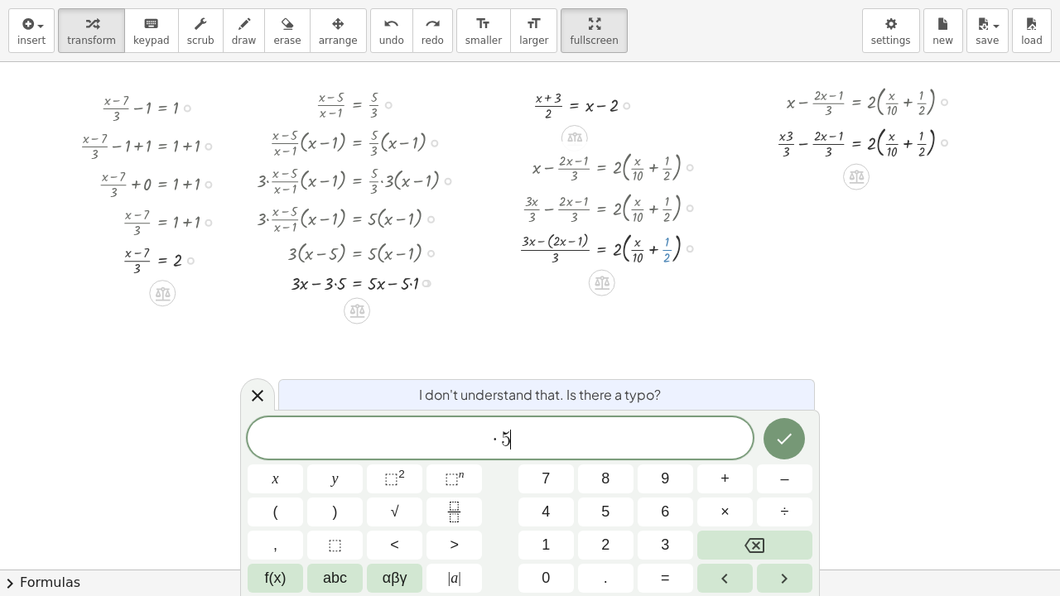
click at [780, 438] on icon "Done" at bounding box center [784, 439] width 20 height 20
click at [786, 434] on icon "Done" at bounding box center [784, 439] width 20 height 20
click at [784, 440] on icon "Done" at bounding box center [784, 439] width 20 height 20
click at [759, 526] on icon "Backspace" at bounding box center [755, 545] width 20 height 15
click at [753, 526] on icon "Backspace" at bounding box center [755, 546] width 20 height 20
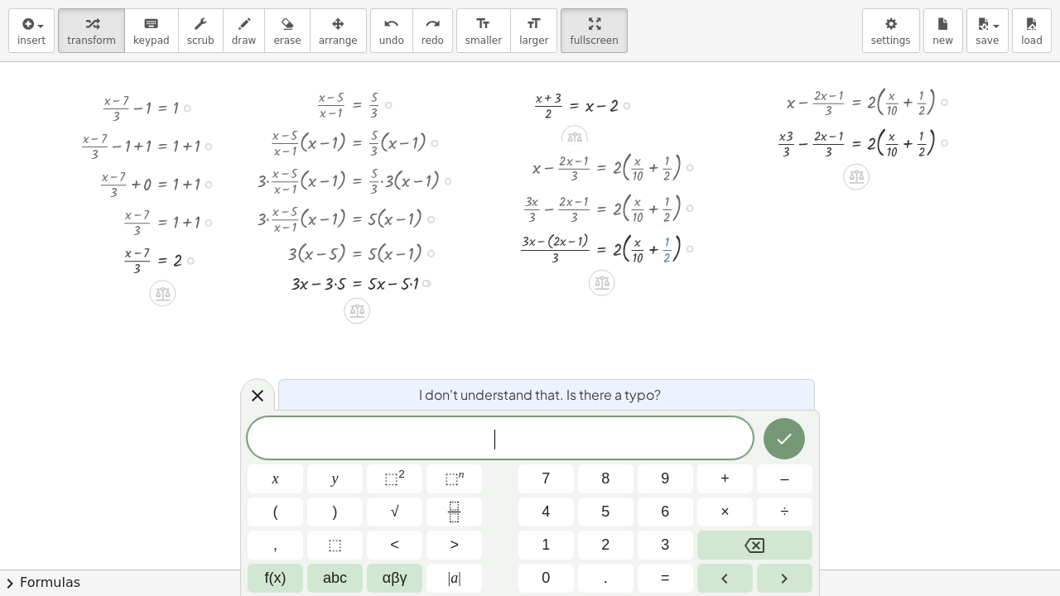
click at [753, 526] on icon "Backspace" at bounding box center [755, 546] width 20 height 20
click at [264, 397] on icon at bounding box center [258, 396] width 20 height 20
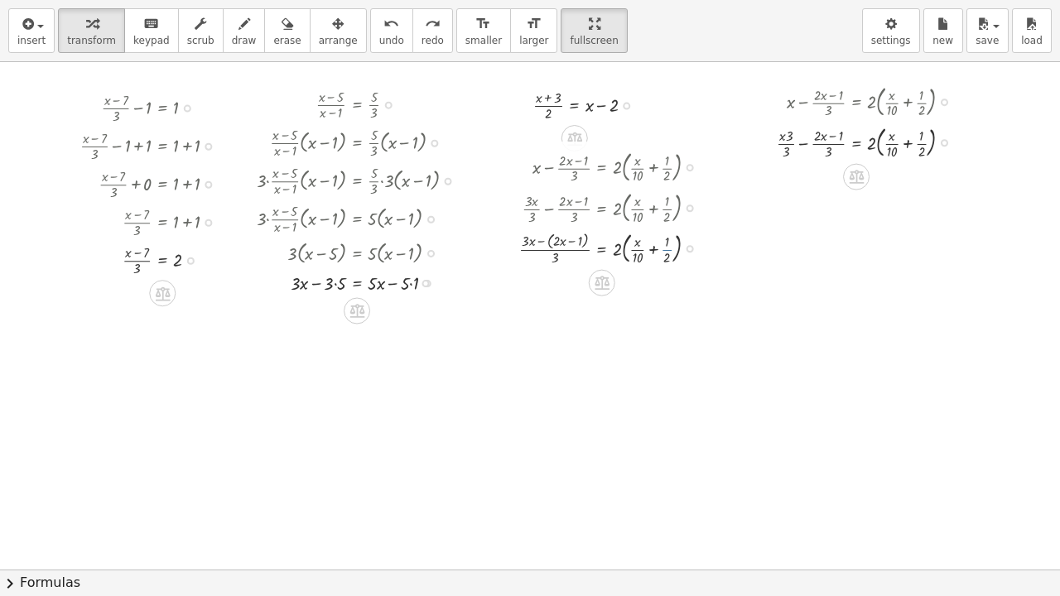
click at [608, 285] on icon at bounding box center [602, 283] width 15 height 14
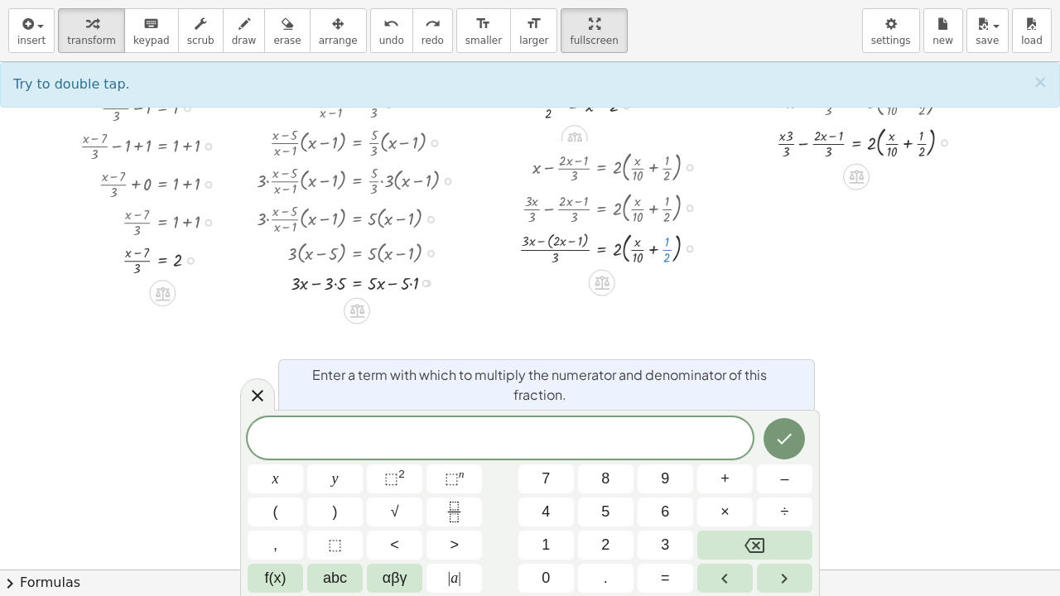
click at [554, 526] on button "1" at bounding box center [546, 545] width 55 height 29
click at [545, 526] on span "0" at bounding box center [546, 578] width 8 height 22
click at [789, 433] on icon "Done" at bounding box center [784, 439] width 20 height 20
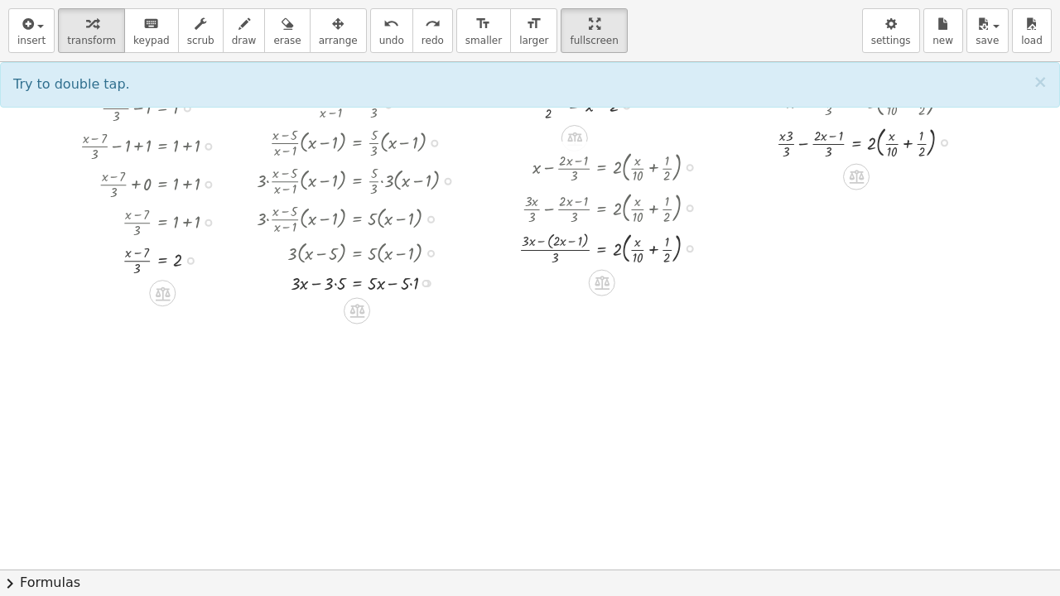
click at [608, 284] on icon at bounding box center [602, 283] width 15 height 14
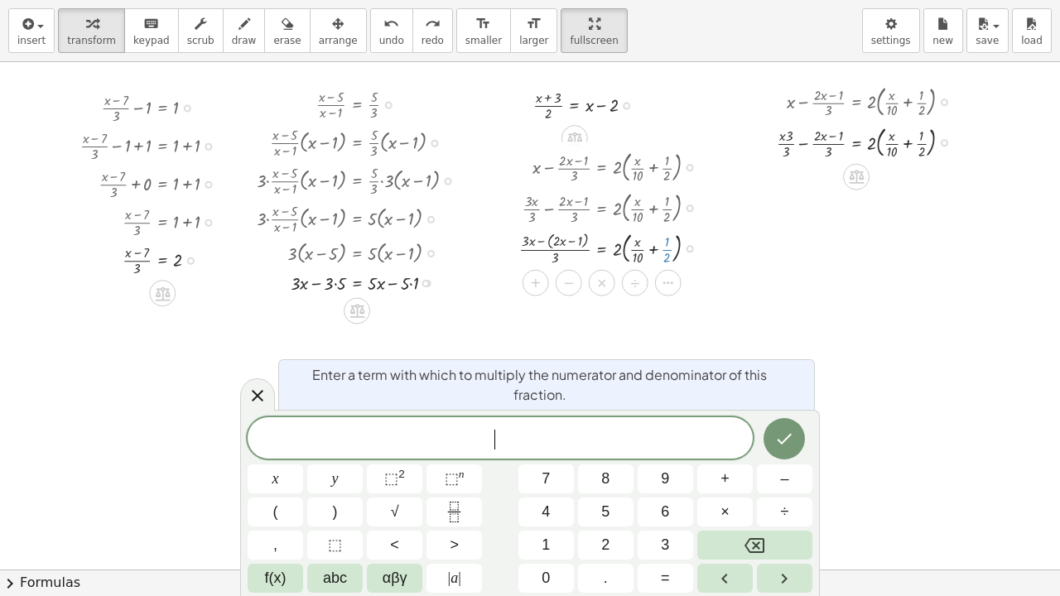
click at [610, 510] on button "5" at bounding box center [605, 512] width 55 height 29
click at [781, 437] on icon "Done" at bounding box center [784, 439] width 20 height 20
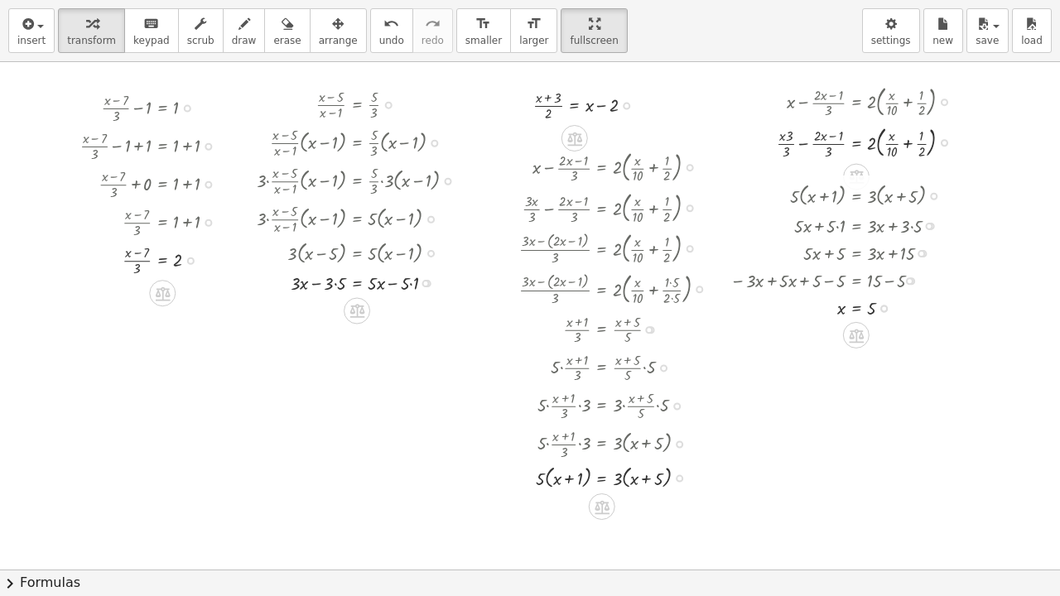
click at [644, 181] on div at bounding box center [620, 166] width 218 height 41
